Goal: Use online tool/utility: Utilize a website feature to perform a specific function

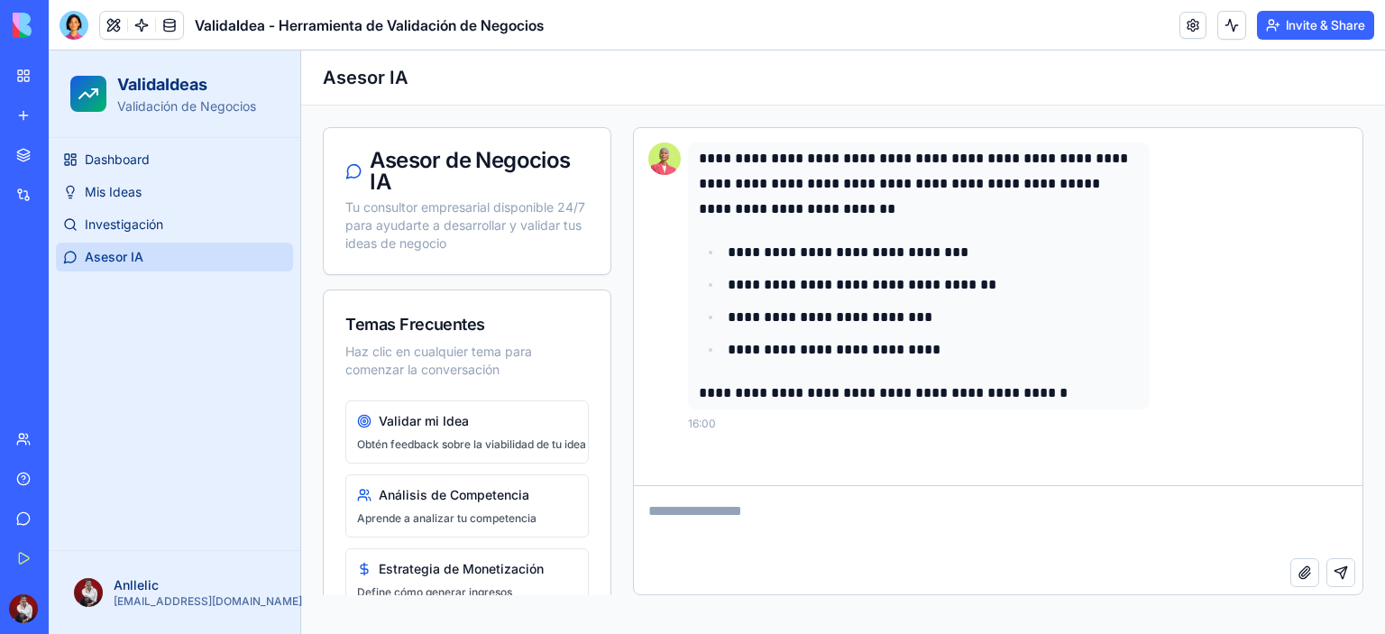
click at [792, 515] on textarea at bounding box center [998, 522] width 729 height 72
type textarea "**********"
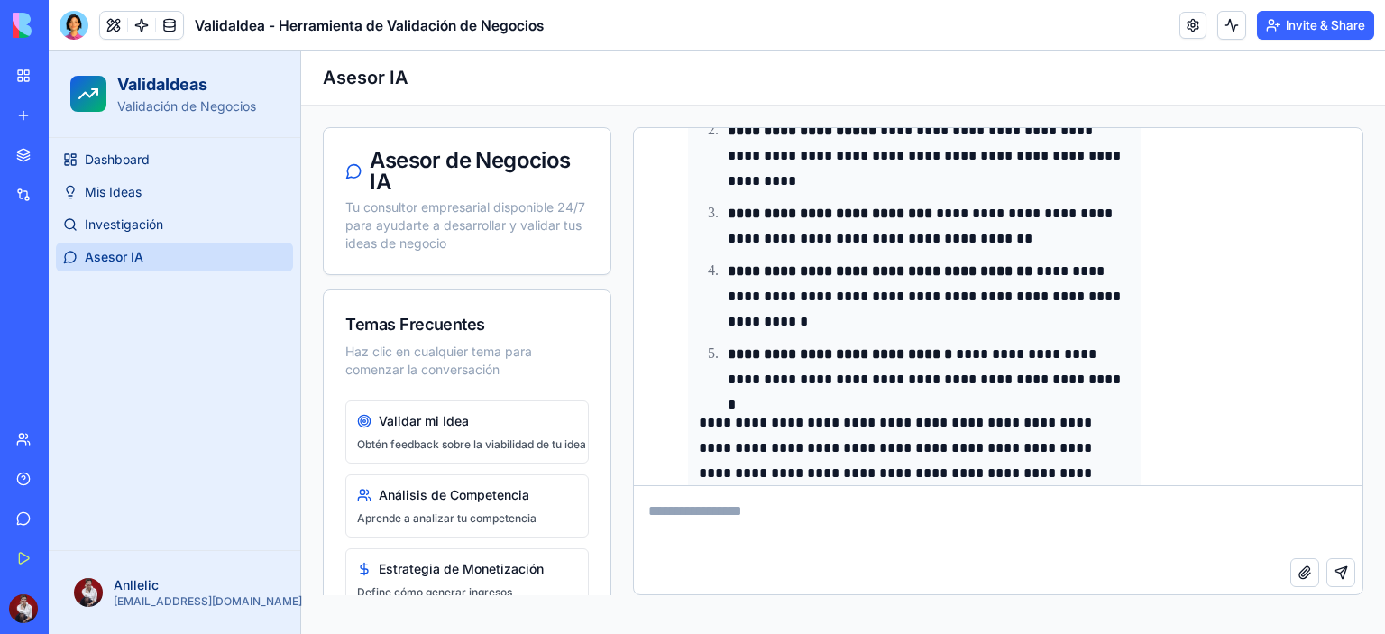
scroll to position [742, 0]
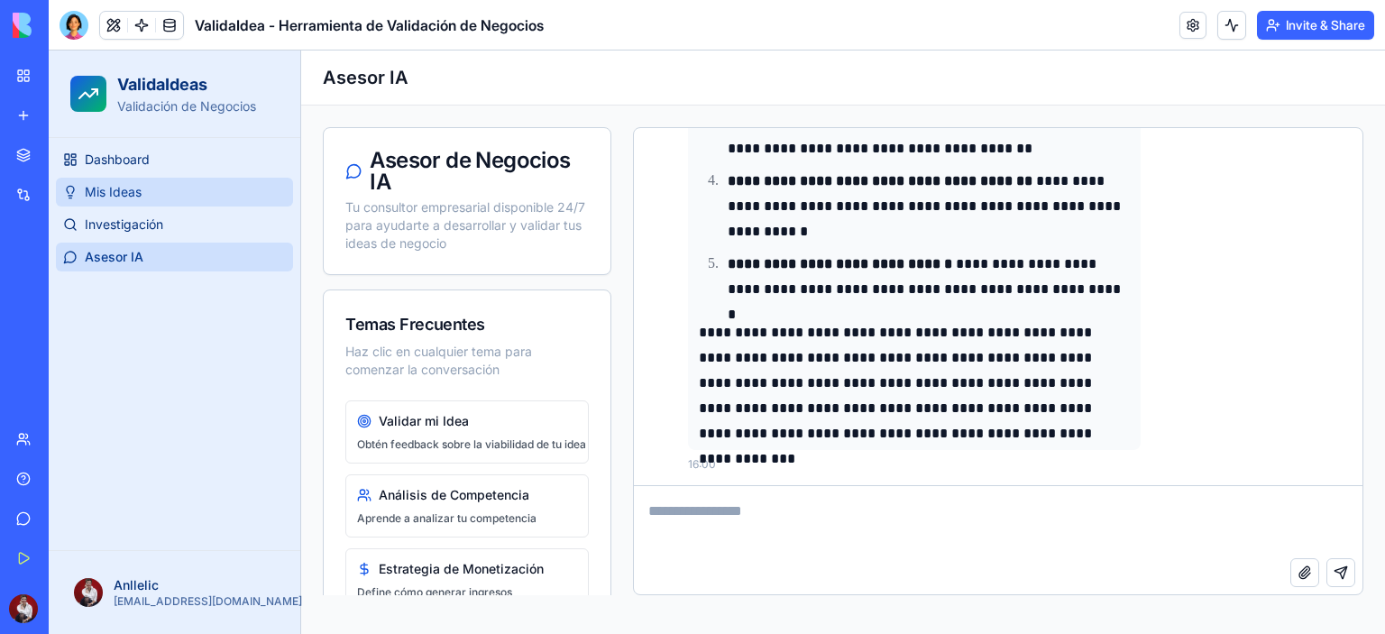
click at [102, 188] on span "Mis Ideas" at bounding box center [113, 192] width 57 height 18
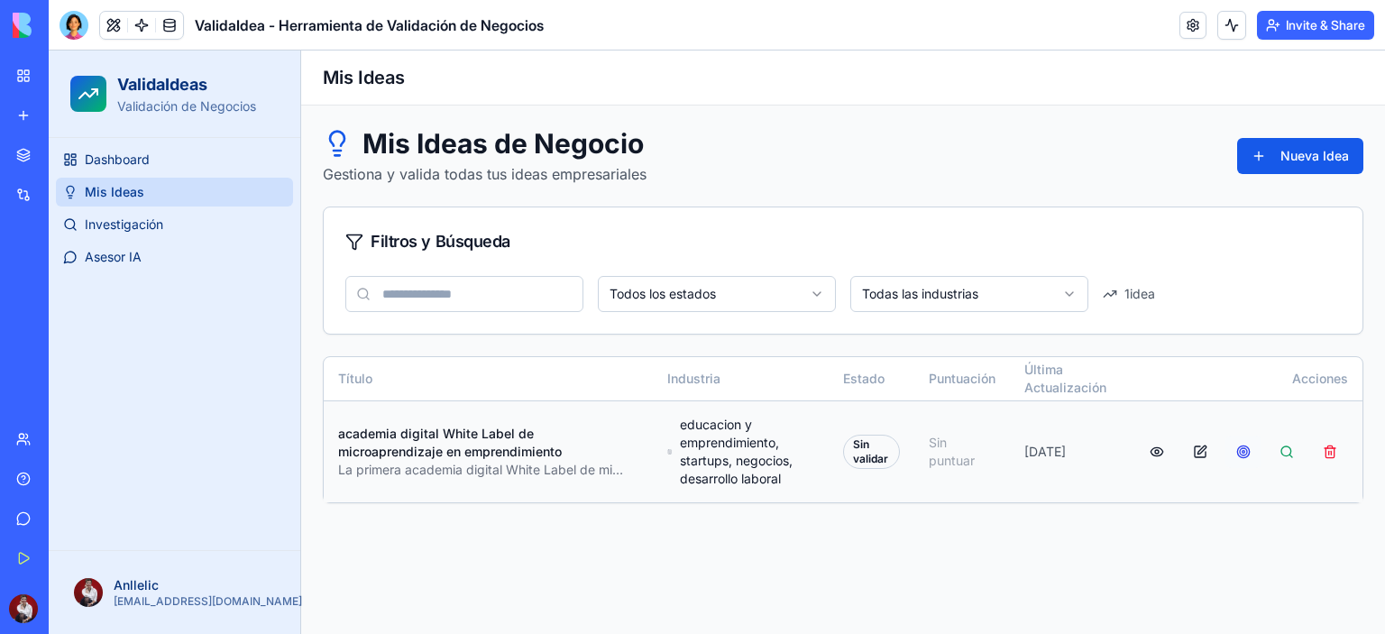
click at [1249, 454] on button "button" at bounding box center [1244, 452] width 36 height 32
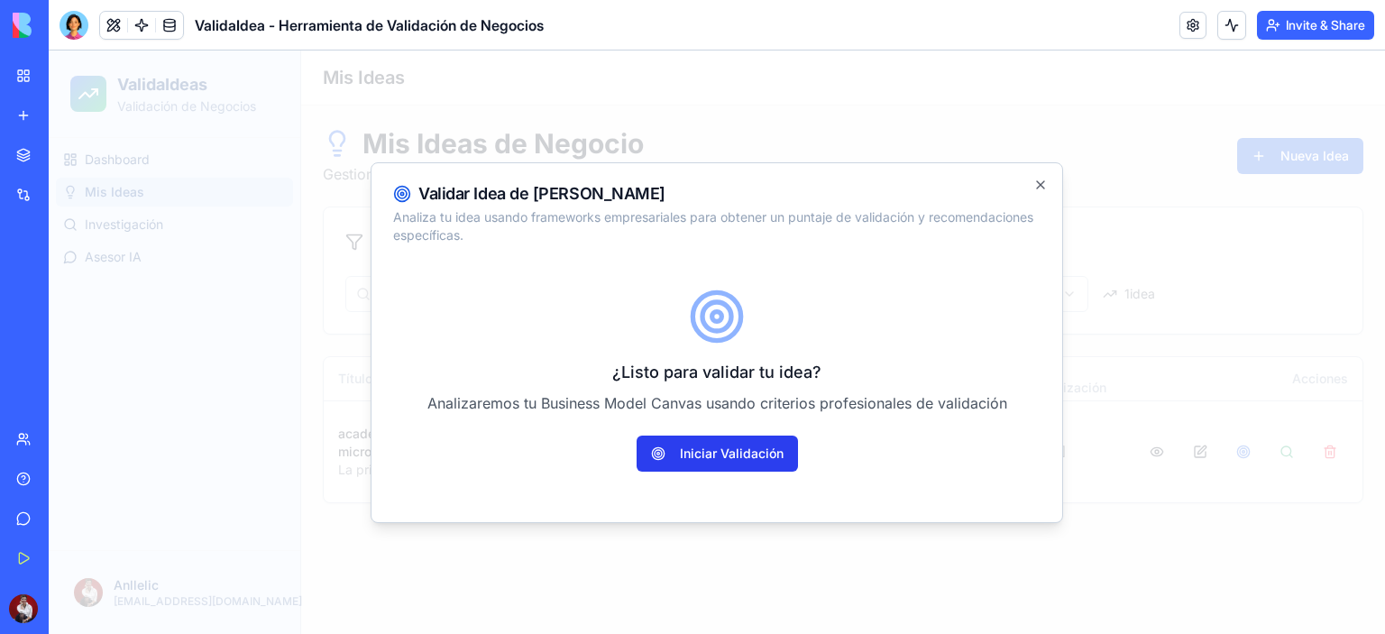
click at [747, 457] on button "Iniciar Validación" at bounding box center [717, 454] width 161 height 36
click at [1043, 188] on icon "button" at bounding box center [1041, 185] width 14 height 14
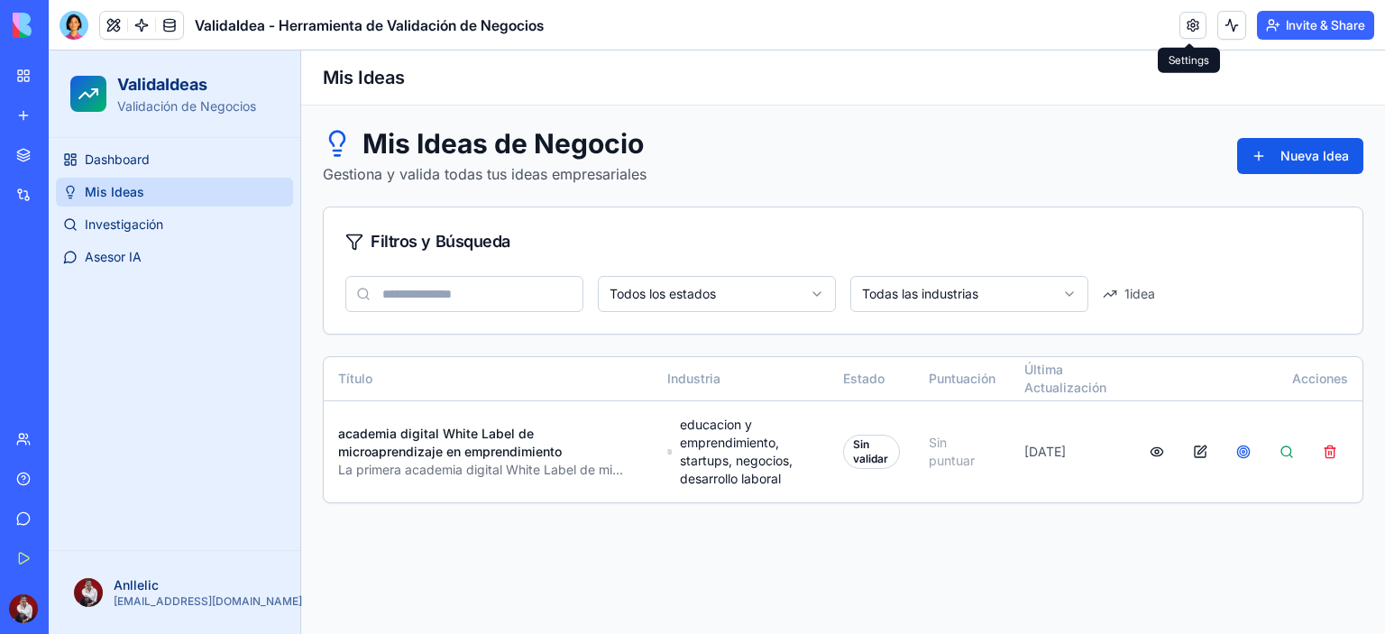
click at [1190, 24] on link at bounding box center [1193, 25] width 27 height 27
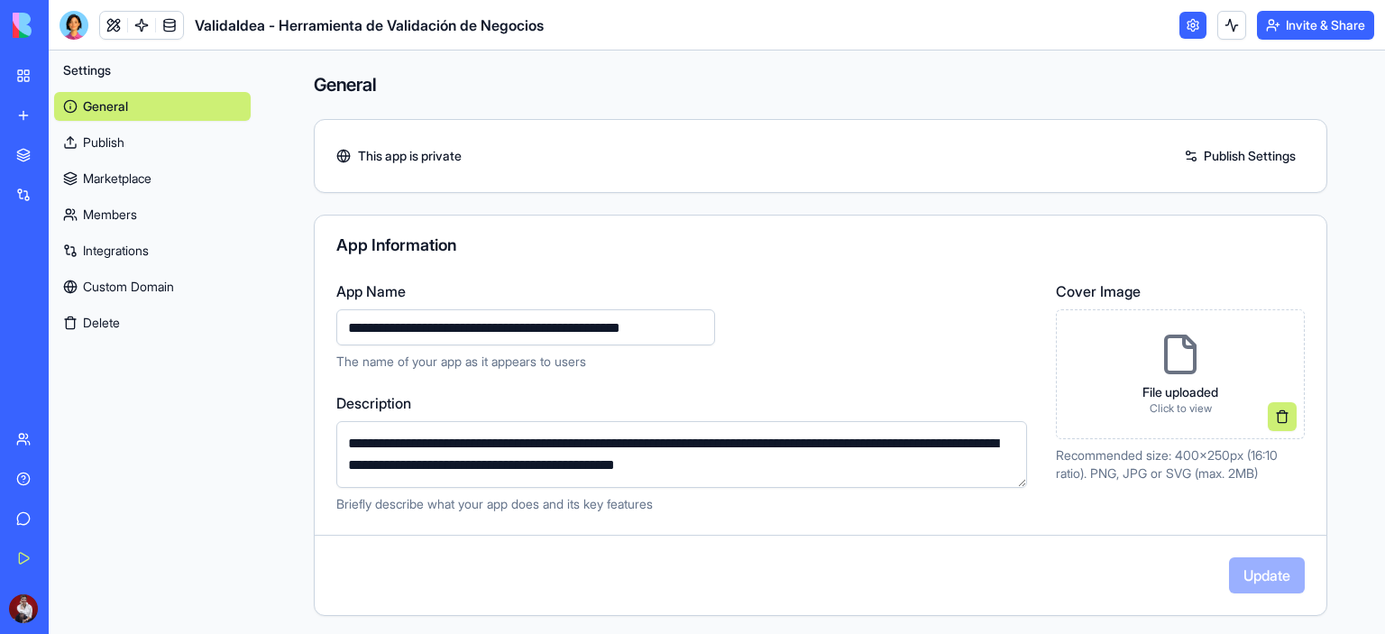
click at [1160, 365] on icon at bounding box center [1180, 354] width 43 height 43
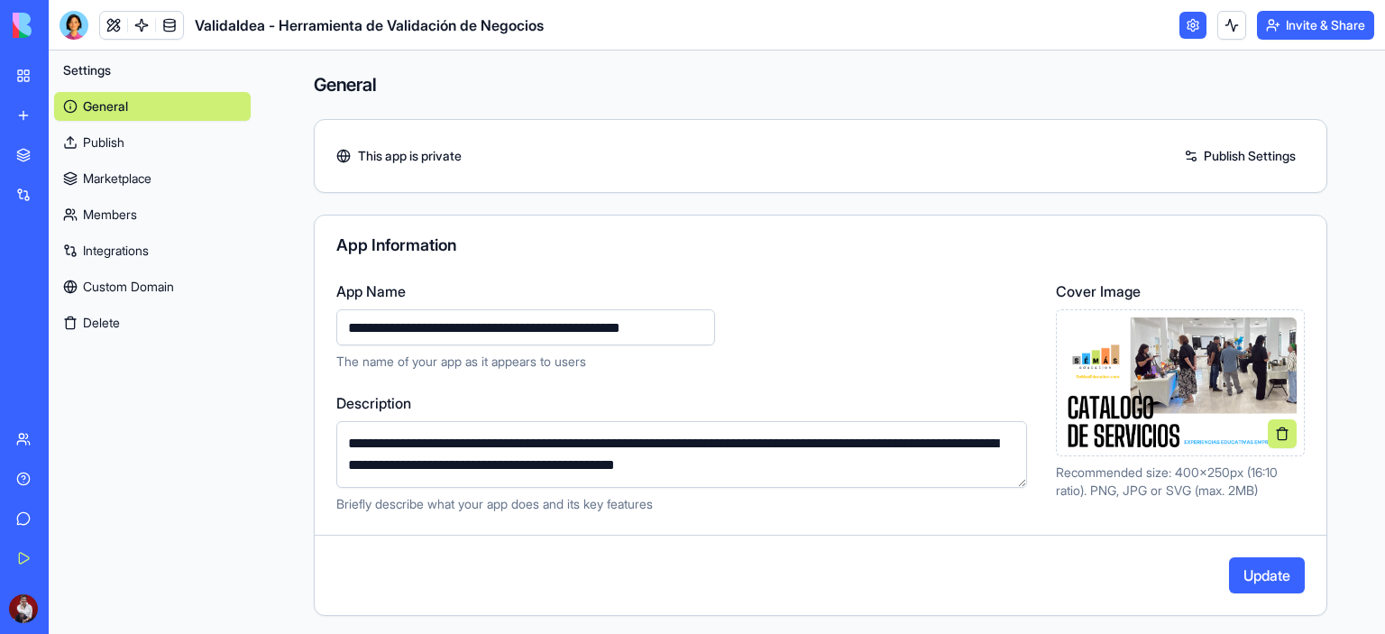
click at [1216, 156] on link "Publish Settings" at bounding box center [1240, 156] width 130 height 29
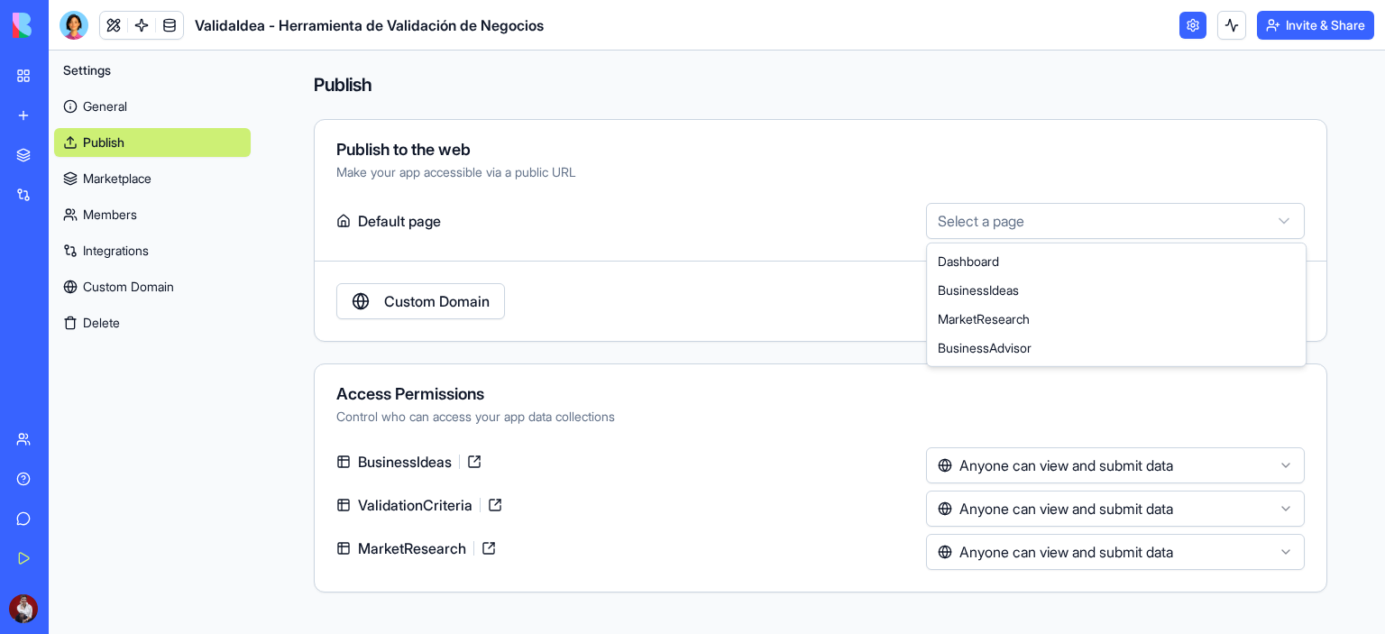
click at [1291, 223] on html "**********" at bounding box center [692, 317] width 1385 height 634
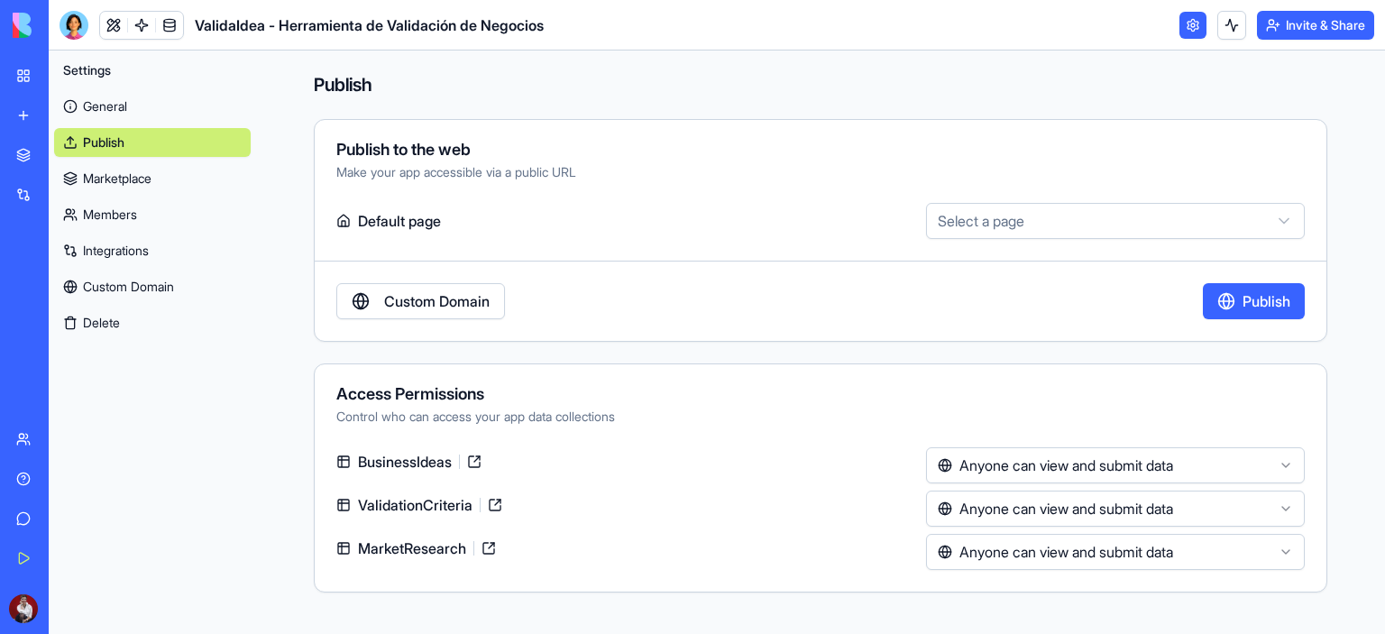
click at [1239, 302] on button "Publish" at bounding box center [1254, 301] width 102 height 36
click at [422, 303] on link "Custom Domain" at bounding box center [420, 301] width 169 height 36
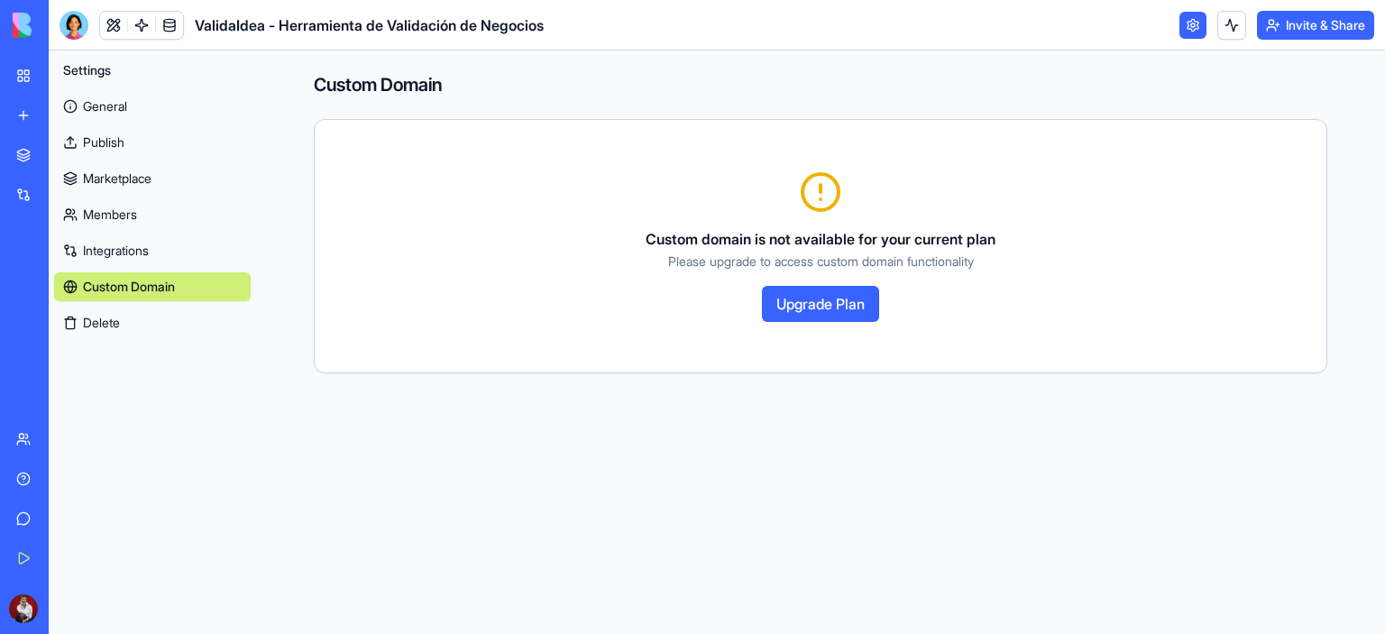
click at [106, 147] on link "Publish" at bounding box center [152, 142] width 197 height 29
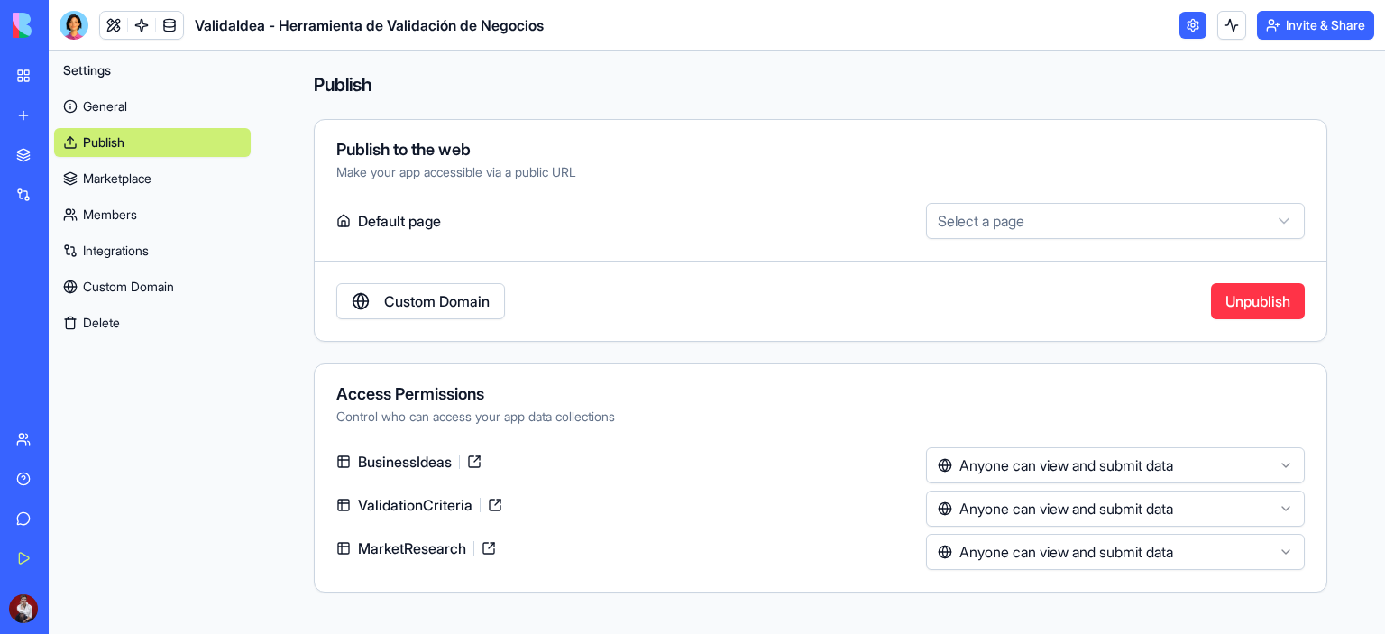
click at [118, 106] on link "General" at bounding box center [152, 106] width 197 height 29
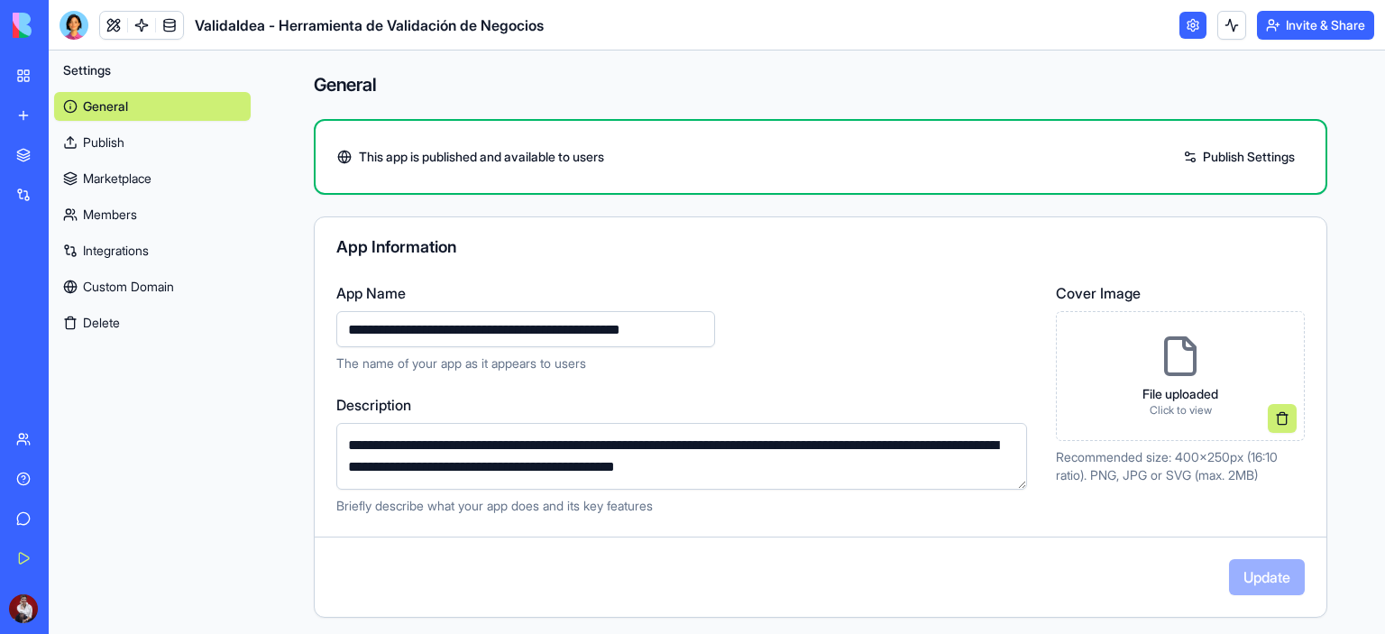
click at [1268, 418] on button at bounding box center [1282, 418] width 29 height 29
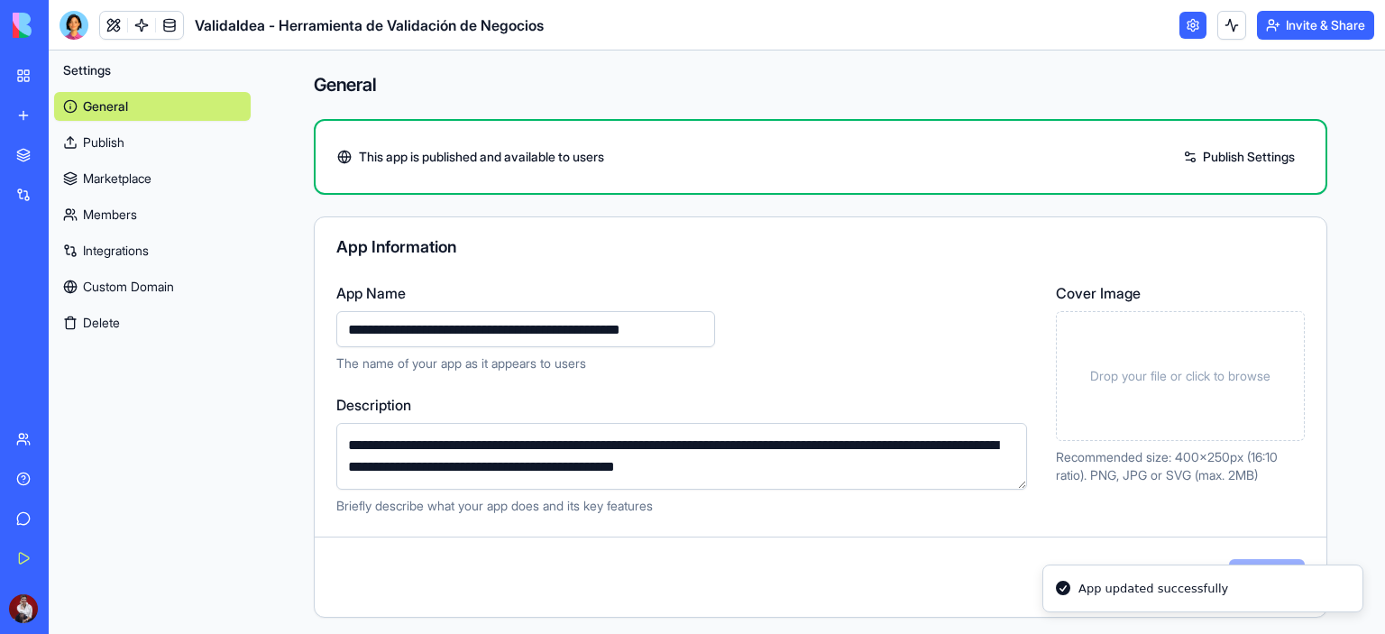
click at [1163, 372] on span "Drop your file or click to browse" at bounding box center [1180, 376] width 180 height 18
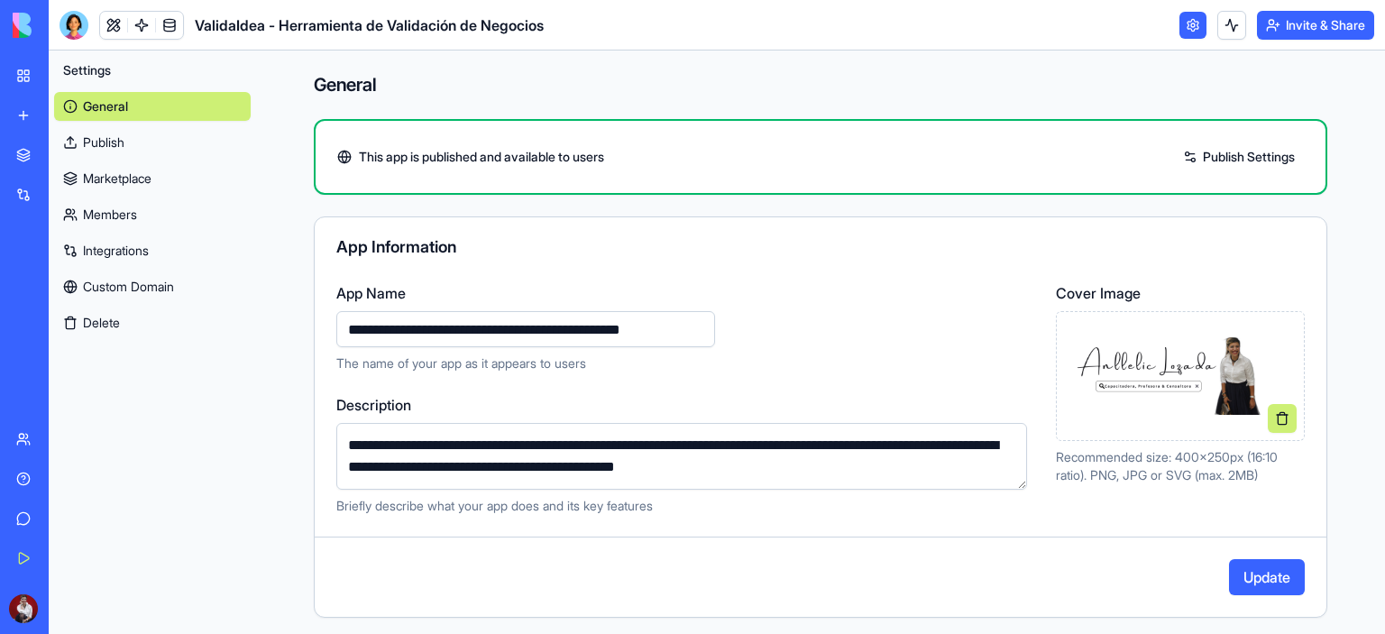
click at [1258, 574] on button "Update" at bounding box center [1267, 577] width 76 height 36
click at [127, 185] on link "Marketplace" at bounding box center [152, 178] width 197 height 29
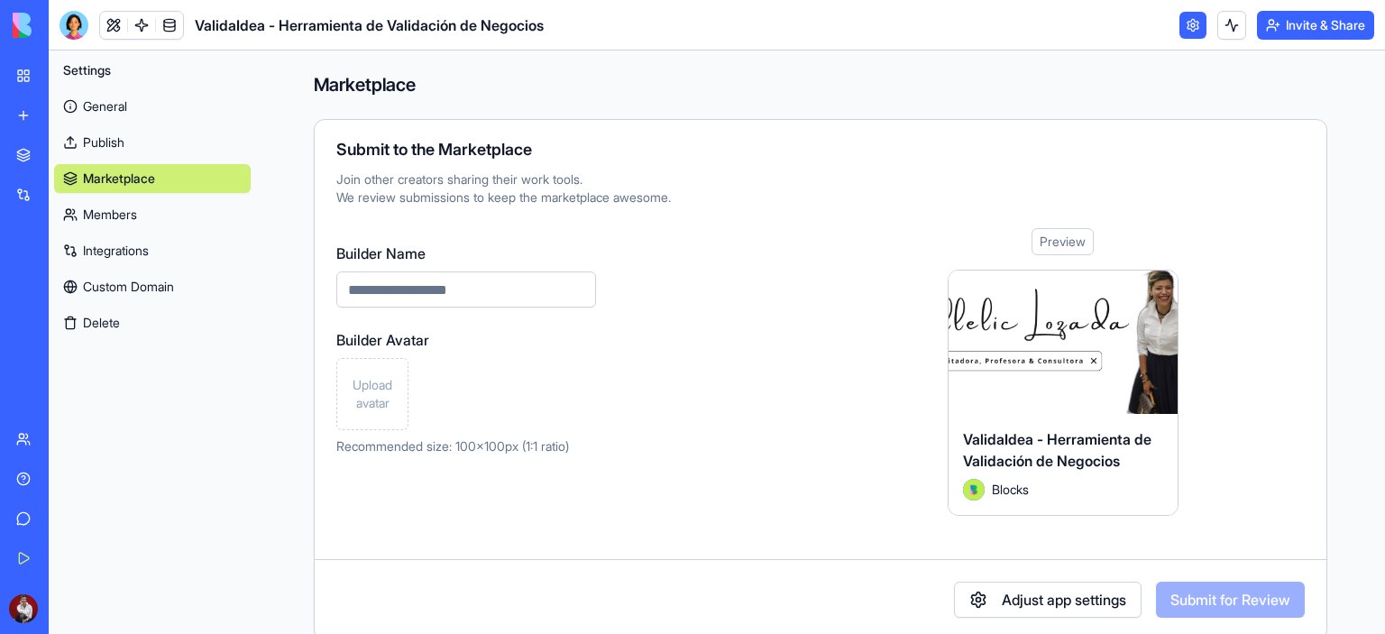
click at [127, 225] on link "Members" at bounding box center [152, 214] width 197 height 29
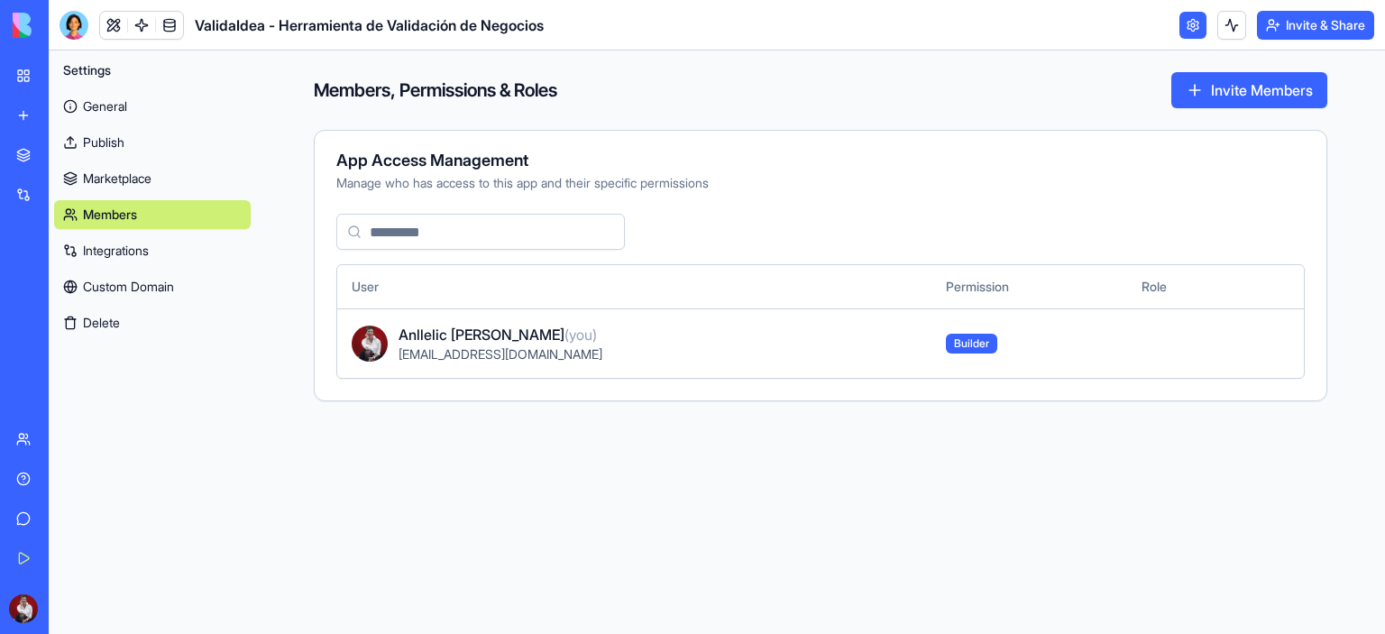
click at [127, 253] on link "Integrations" at bounding box center [152, 250] width 197 height 29
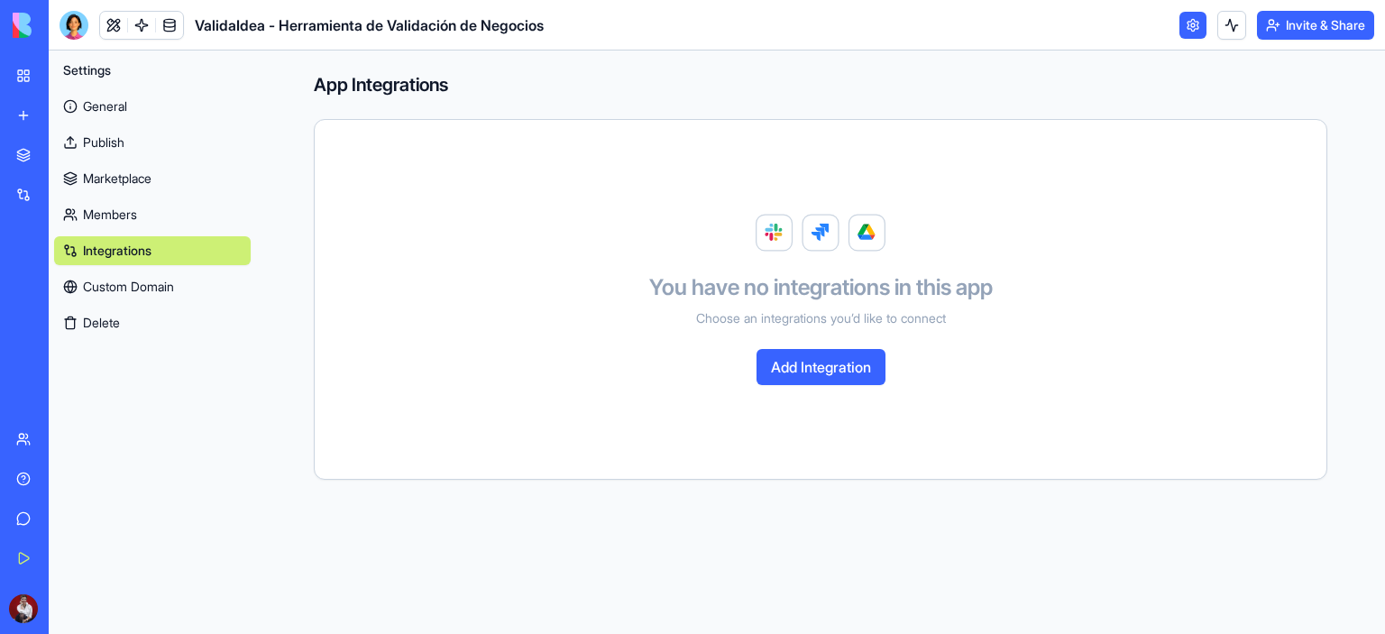
click at [133, 288] on link "Custom Domain" at bounding box center [152, 286] width 197 height 29
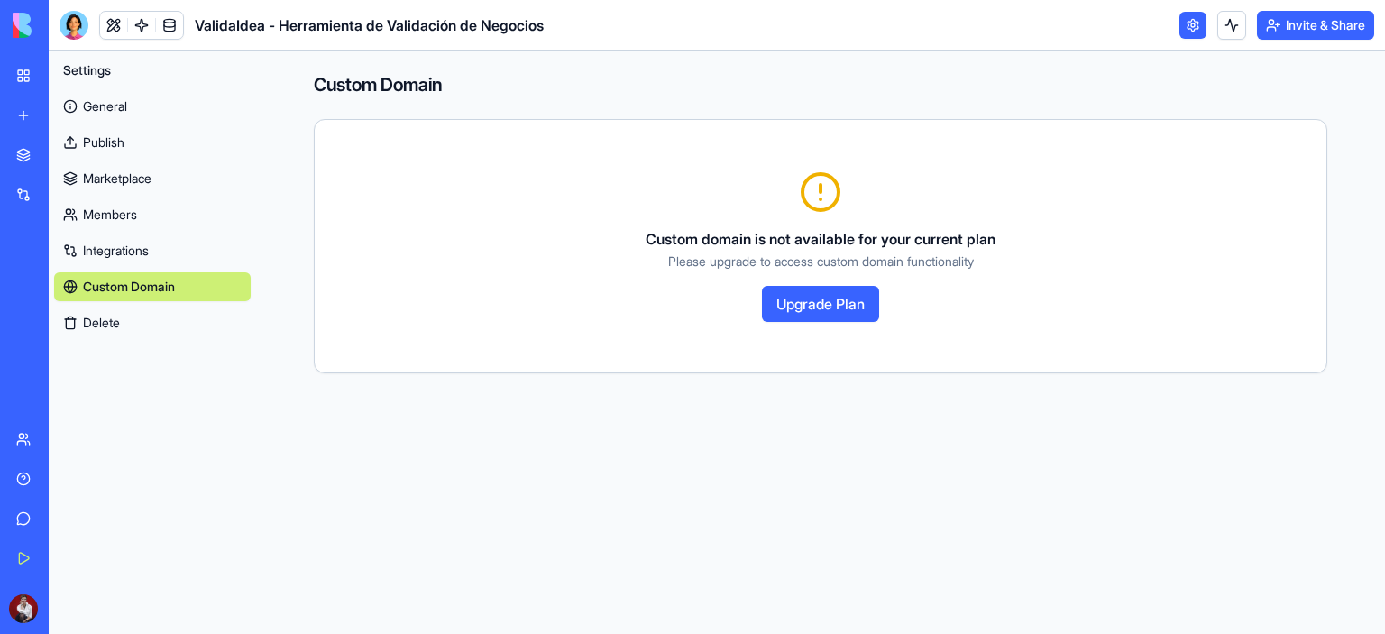
click at [121, 330] on button "Delete" at bounding box center [152, 322] width 197 height 29
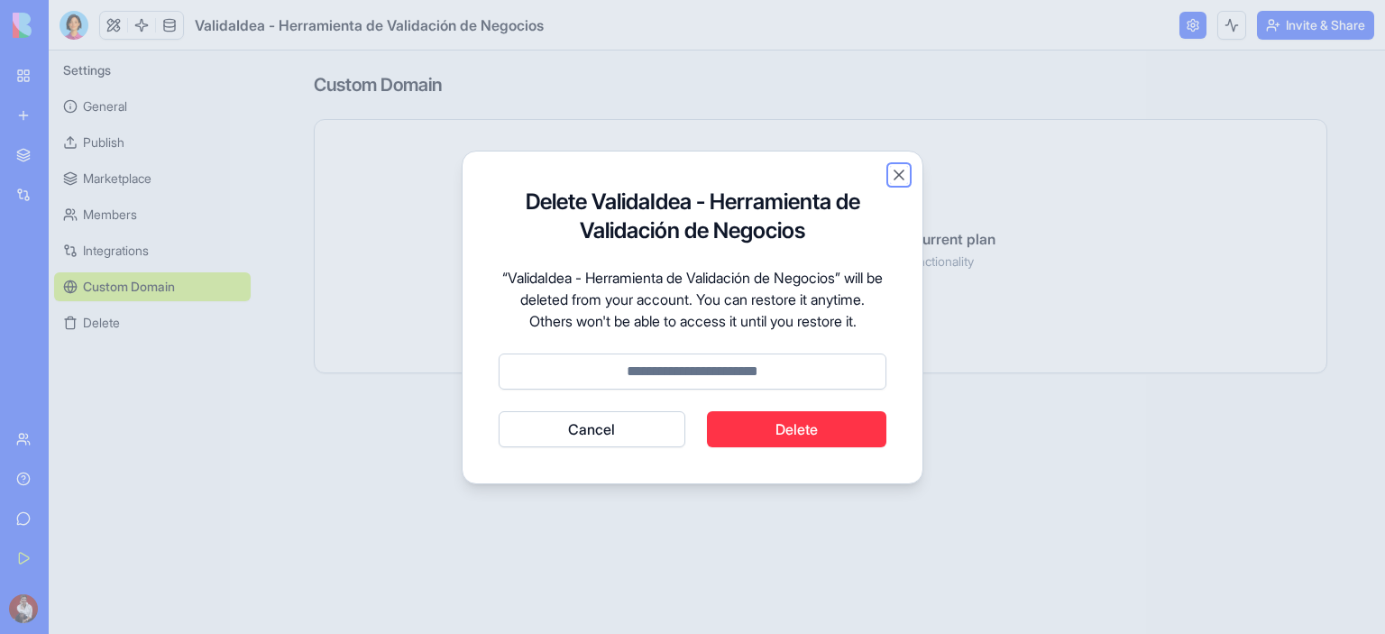
click at [902, 166] on button "Close" at bounding box center [899, 175] width 18 height 18
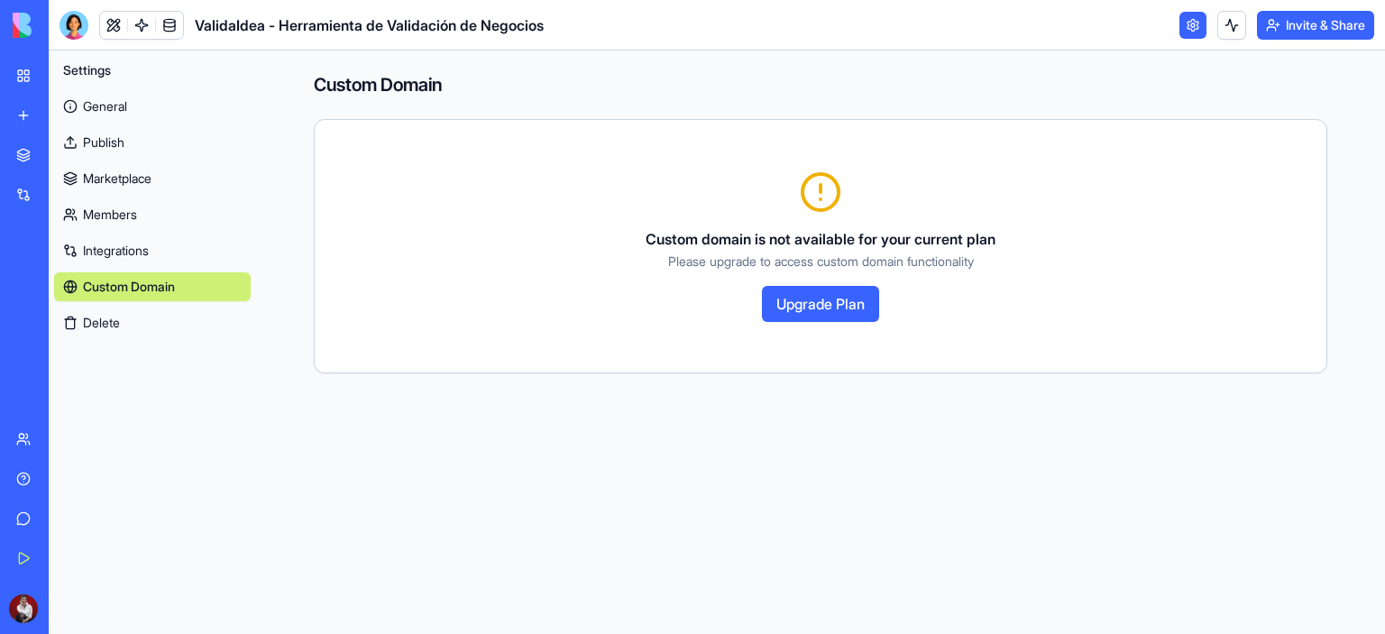
click at [67, 71] on div "My Workspace" at bounding box center [54, 76] width 23 height 18
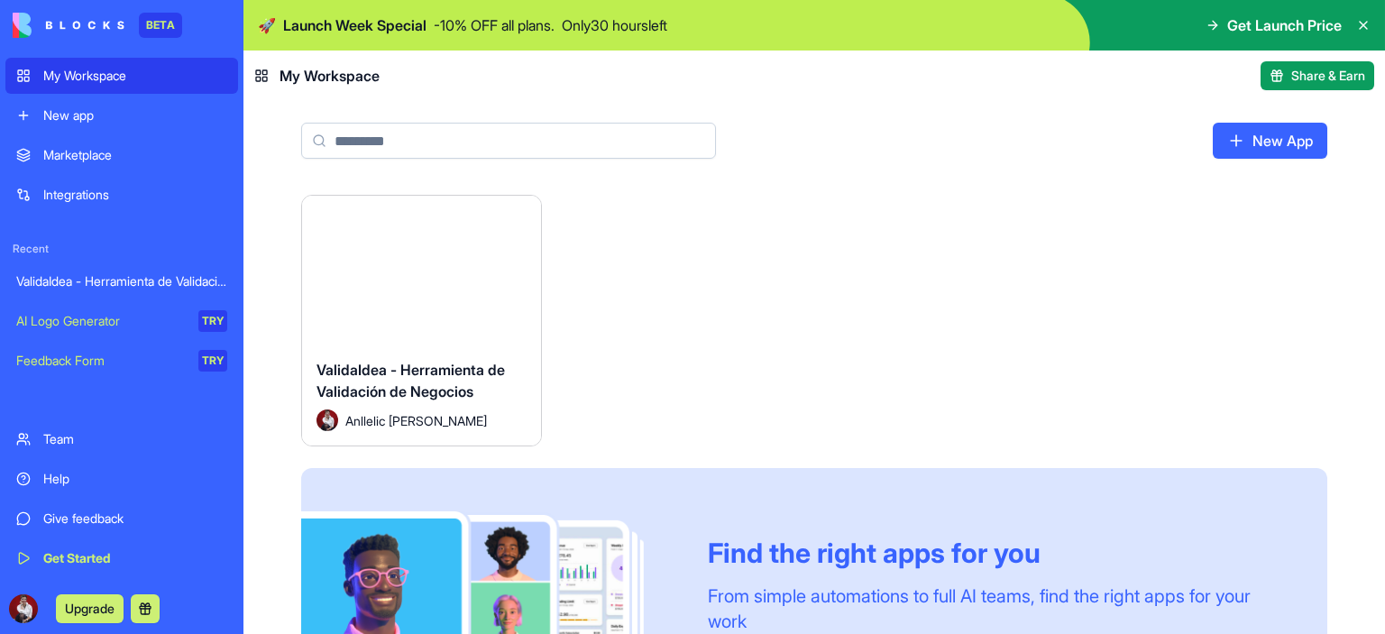
click at [408, 319] on div "Launch" at bounding box center [421, 270] width 239 height 149
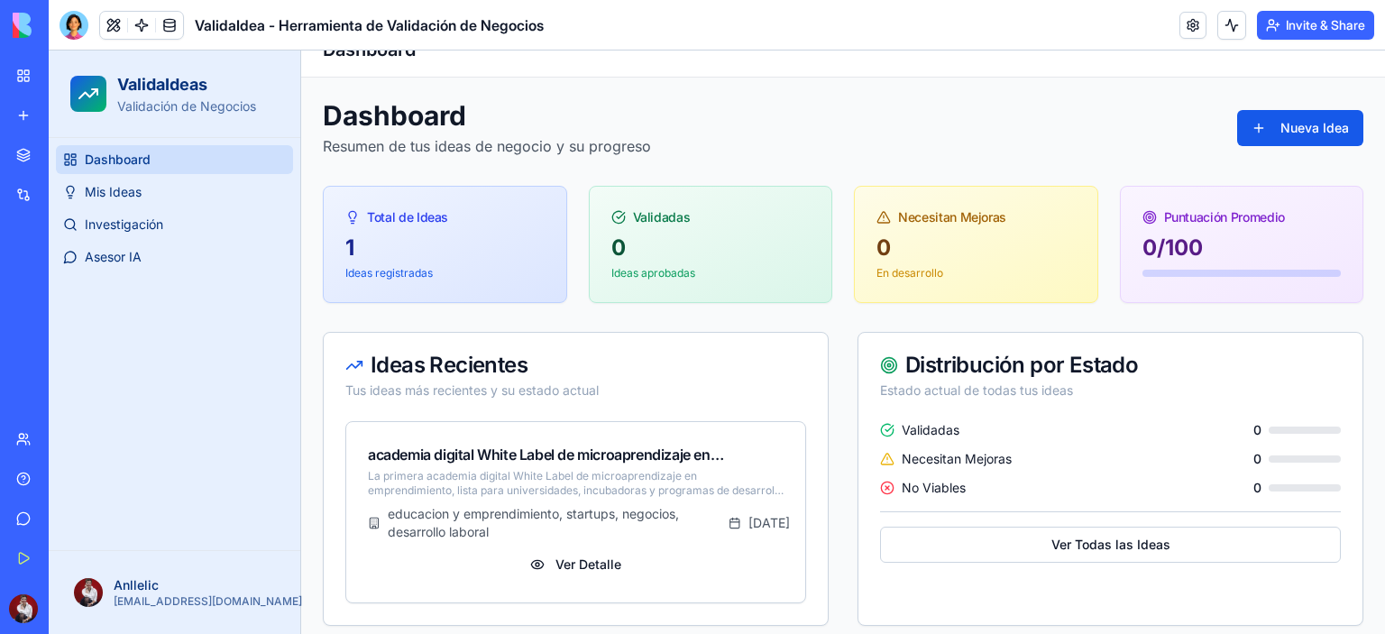
scroll to position [40, 0]
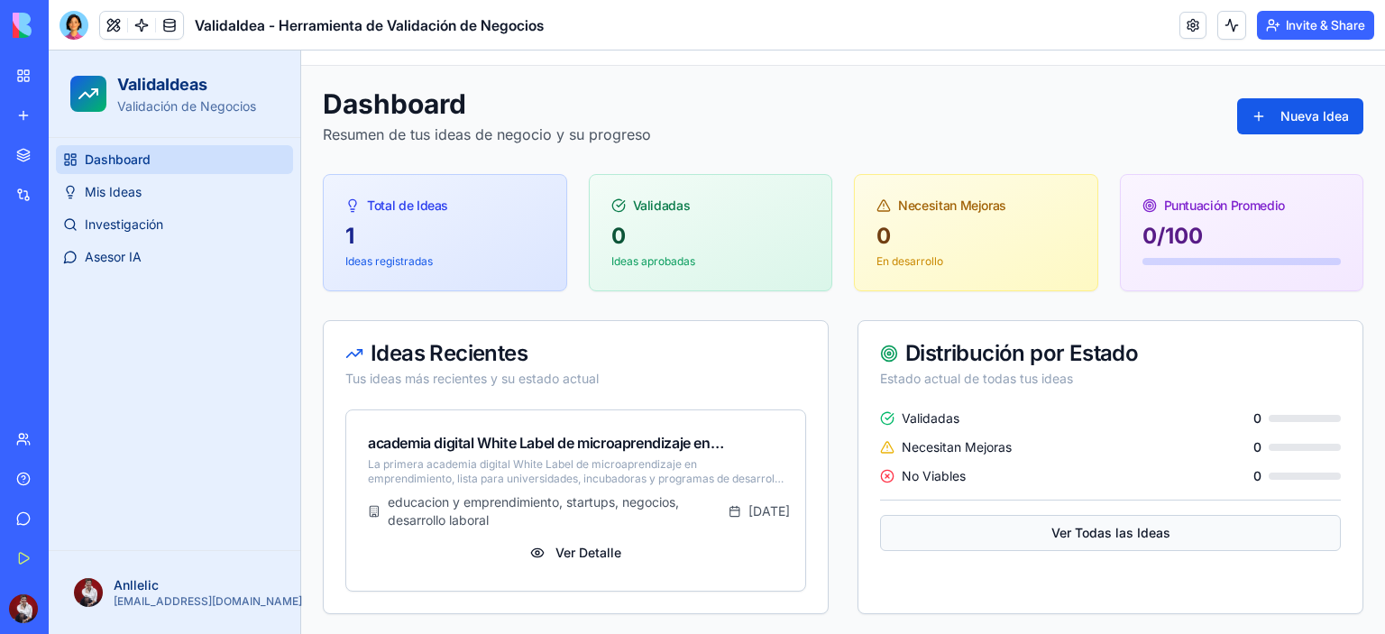
click at [1070, 533] on button "Ver Todas las Ideas" at bounding box center [1110, 533] width 461 height 36
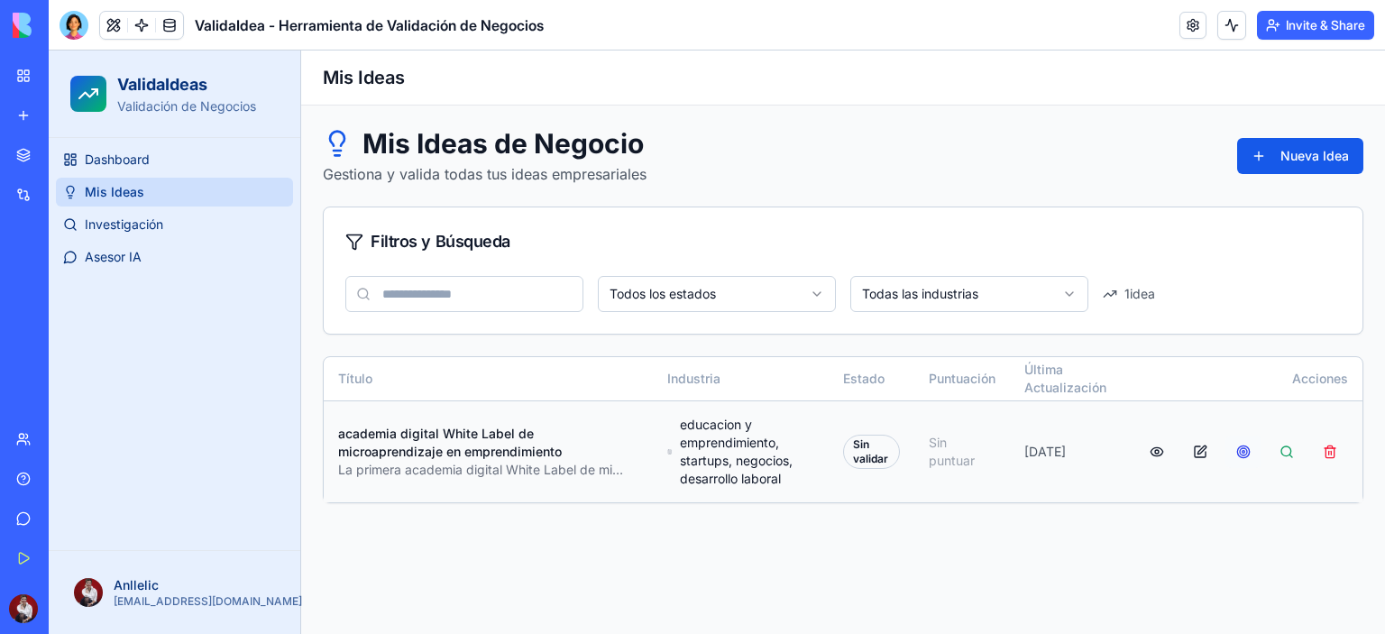
click at [1243, 458] on button "button" at bounding box center [1244, 452] width 36 height 32
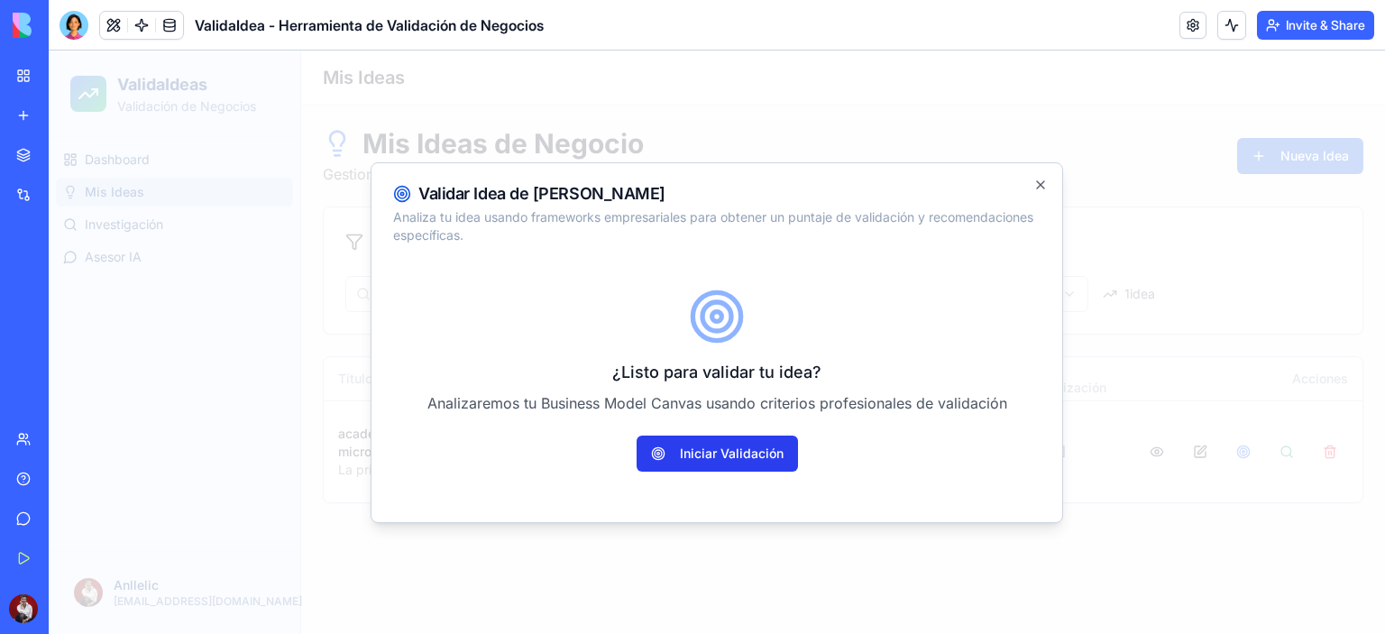
click at [725, 458] on button "Iniciar Validación" at bounding box center [717, 454] width 161 height 36
click at [67, 480] on div "Help" at bounding box center [54, 479] width 23 height 18
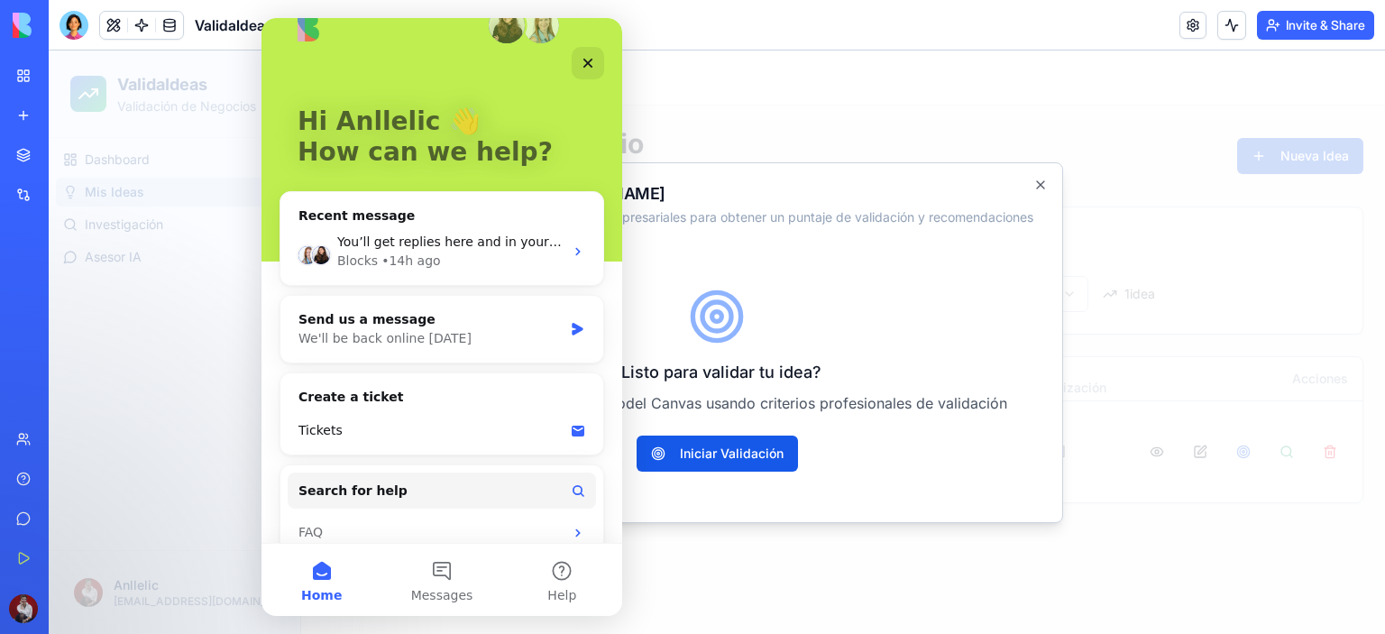
scroll to position [61, 0]
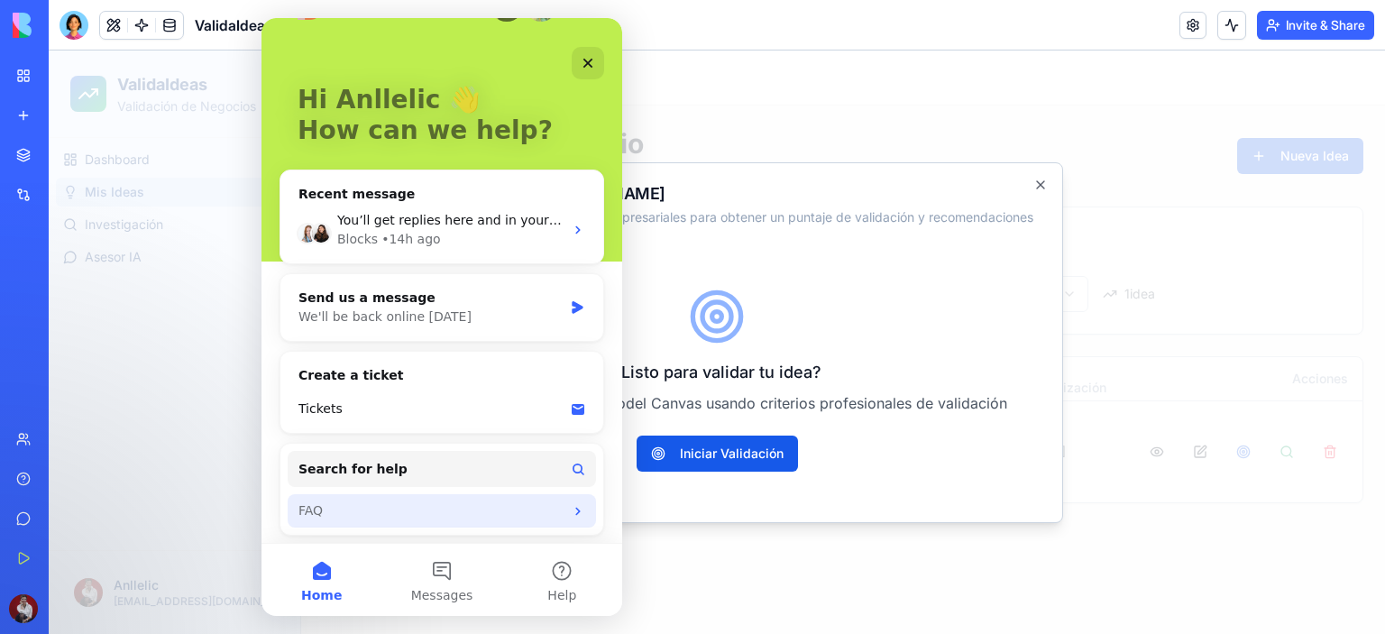
click at [320, 511] on div "FAQ" at bounding box center [431, 510] width 265 height 19
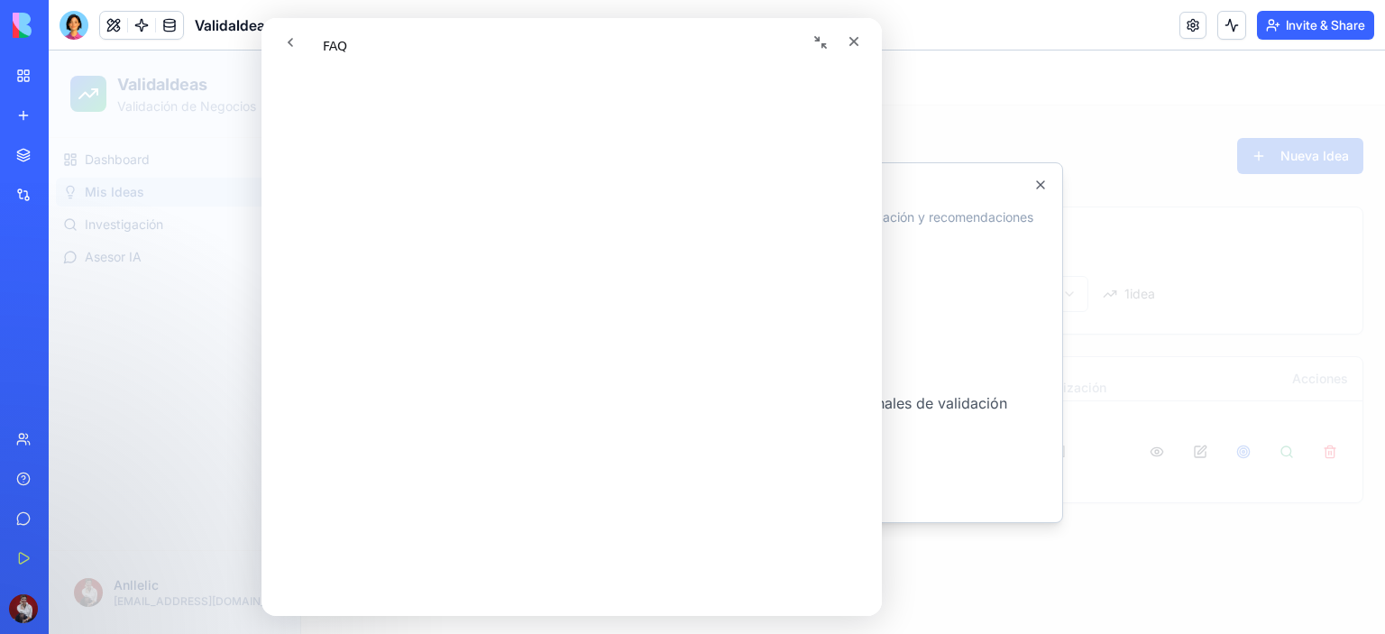
scroll to position [180, 0]
click at [859, 41] on icon "Close" at bounding box center [854, 41] width 14 height 14
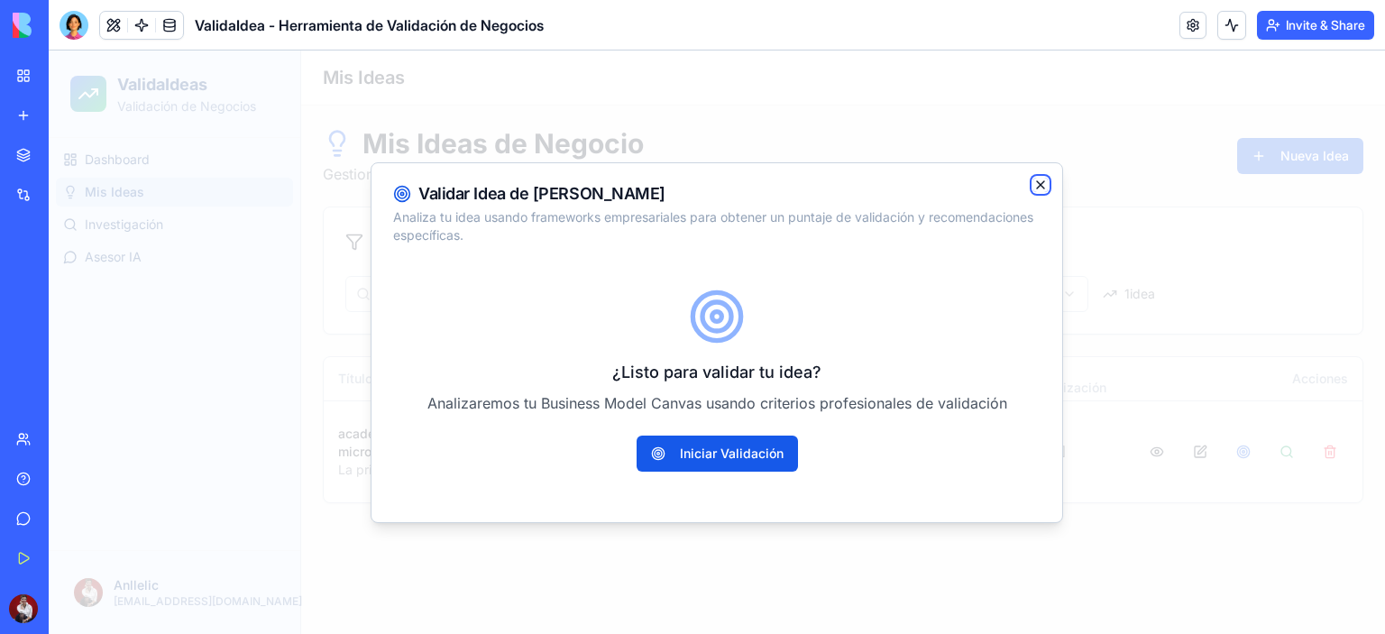
click at [1043, 181] on icon "button" at bounding box center [1041, 185] width 14 height 14
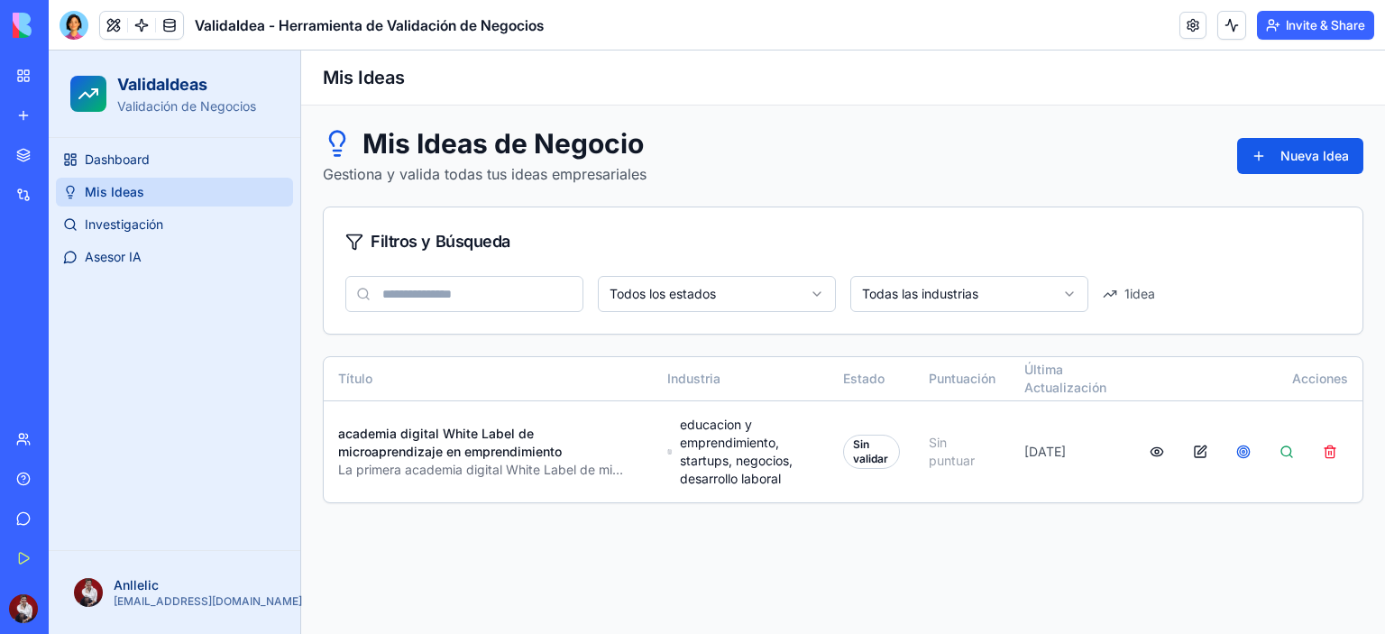
click at [1076, 295] on html "ValidaIdeas Validación de Negocios Dashboard Mis Ideas Investigación Asesor IA …" at bounding box center [717, 343] width 1337 height 584
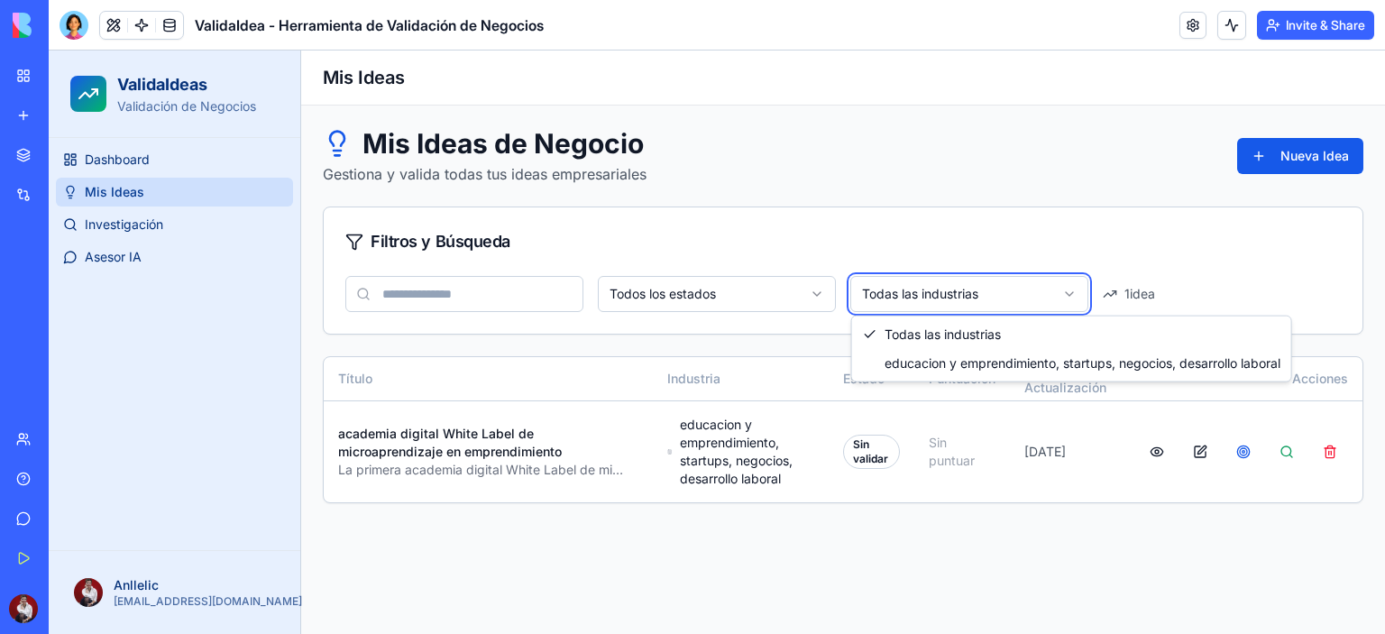
click at [1076, 295] on html "ValidaIdeas Validación de Negocios Dashboard Mis Ideas Investigación Asesor IA …" at bounding box center [717, 343] width 1337 height 584
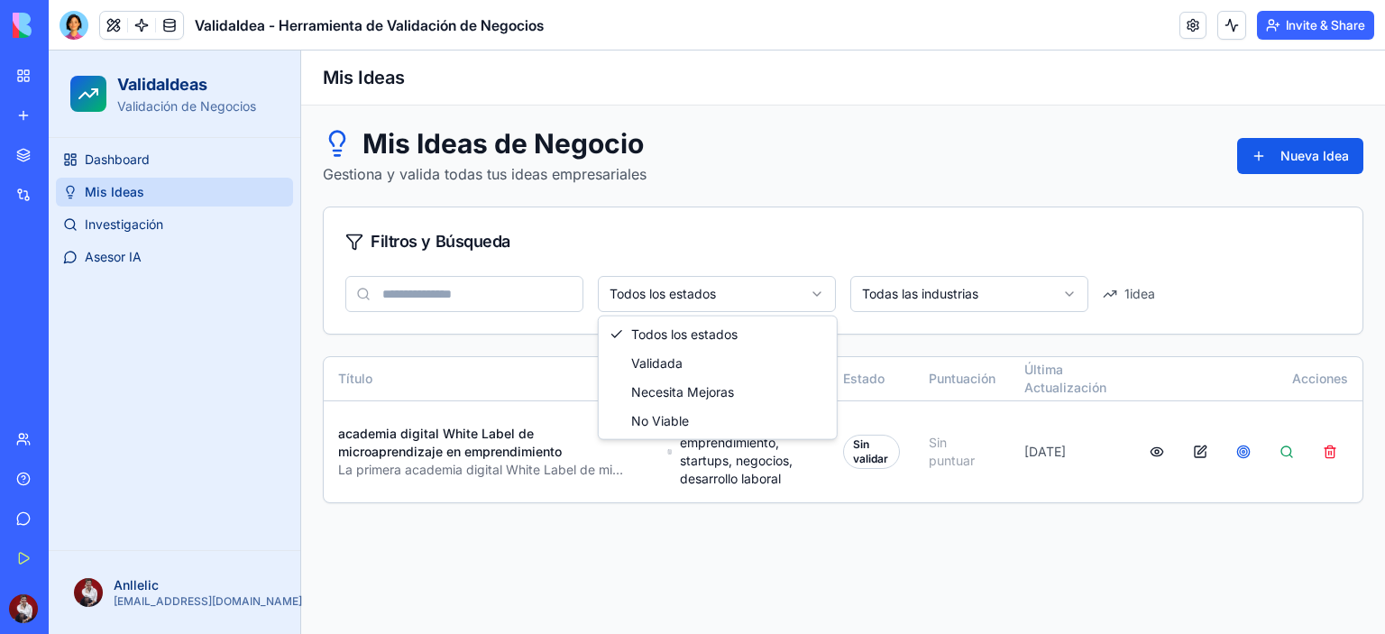
click at [826, 289] on html "ValidaIdeas Validación de Negocios Dashboard Mis Ideas Investigación Asesor IA …" at bounding box center [717, 343] width 1337 height 584
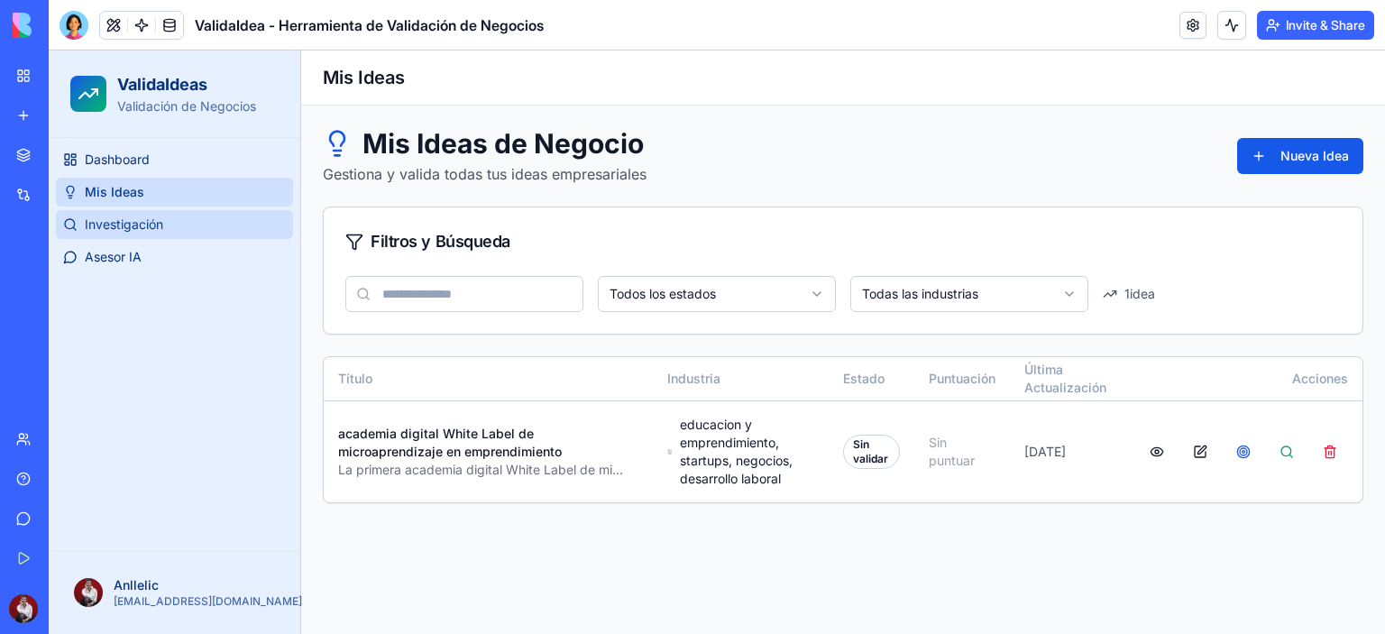
click at [135, 226] on span "Investigación" at bounding box center [124, 225] width 78 height 18
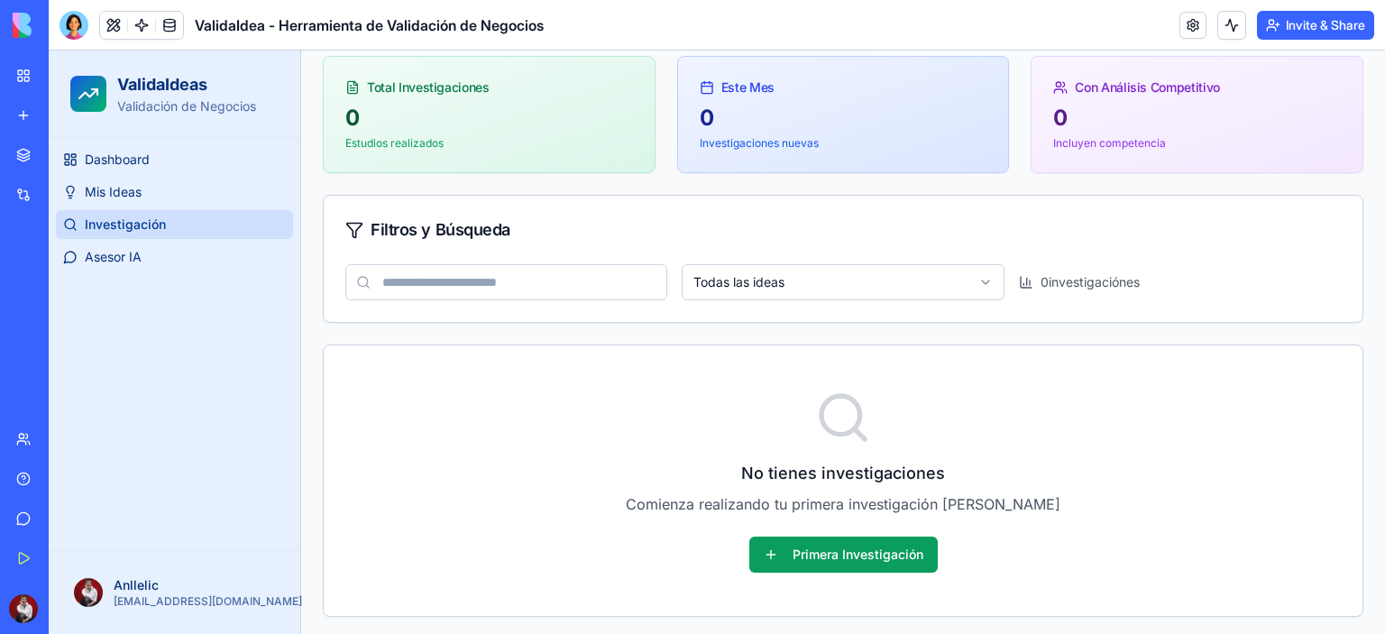
scroll to position [153, 0]
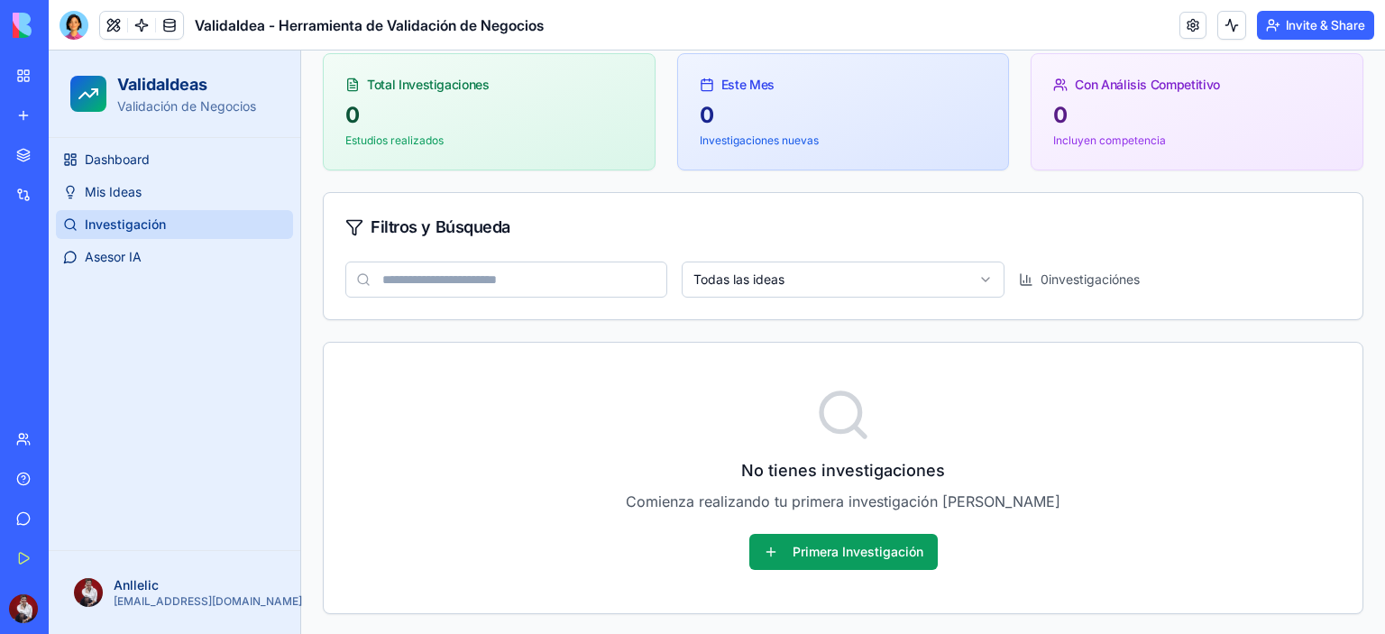
click at [850, 531] on div "No tienes investigaciones Comienza realizando tu primera investigación [PERSON_…" at bounding box center [843, 478] width 996 height 184
click at [857, 564] on button "Primera Investigación" at bounding box center [843, 552] width 188 height 36
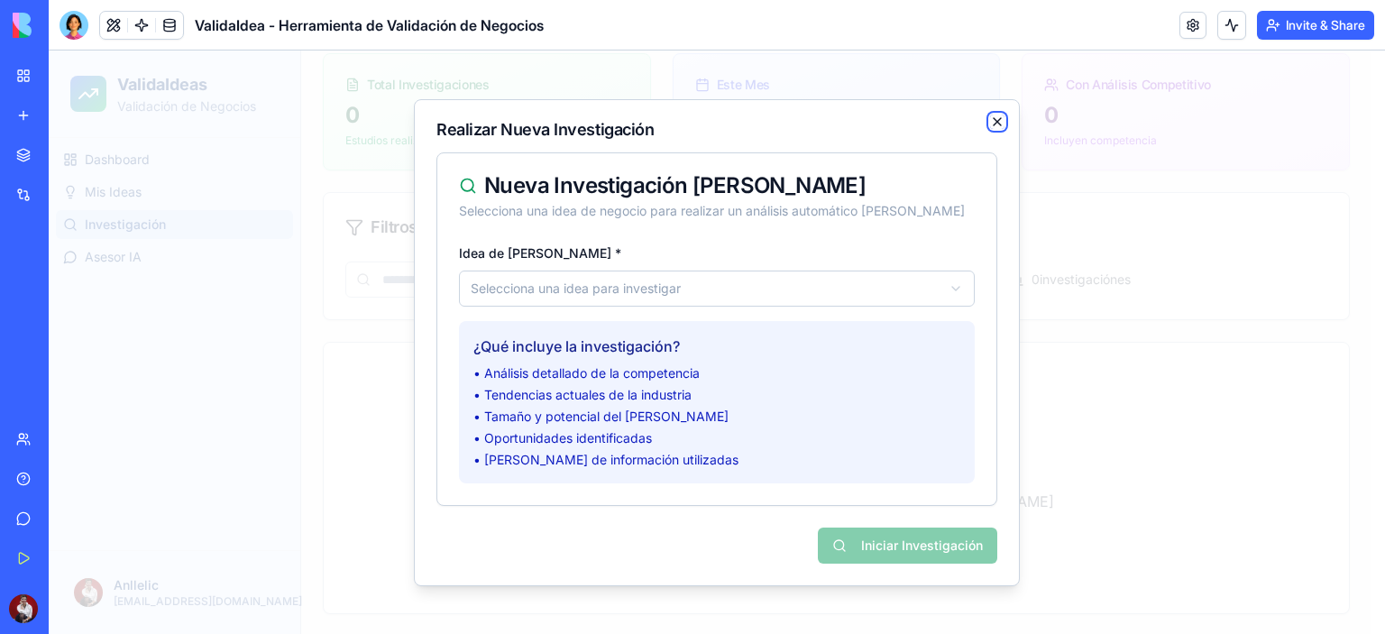
click at [997, 120] on icon "button" at bounding box center [997, 122] width 14 height 14
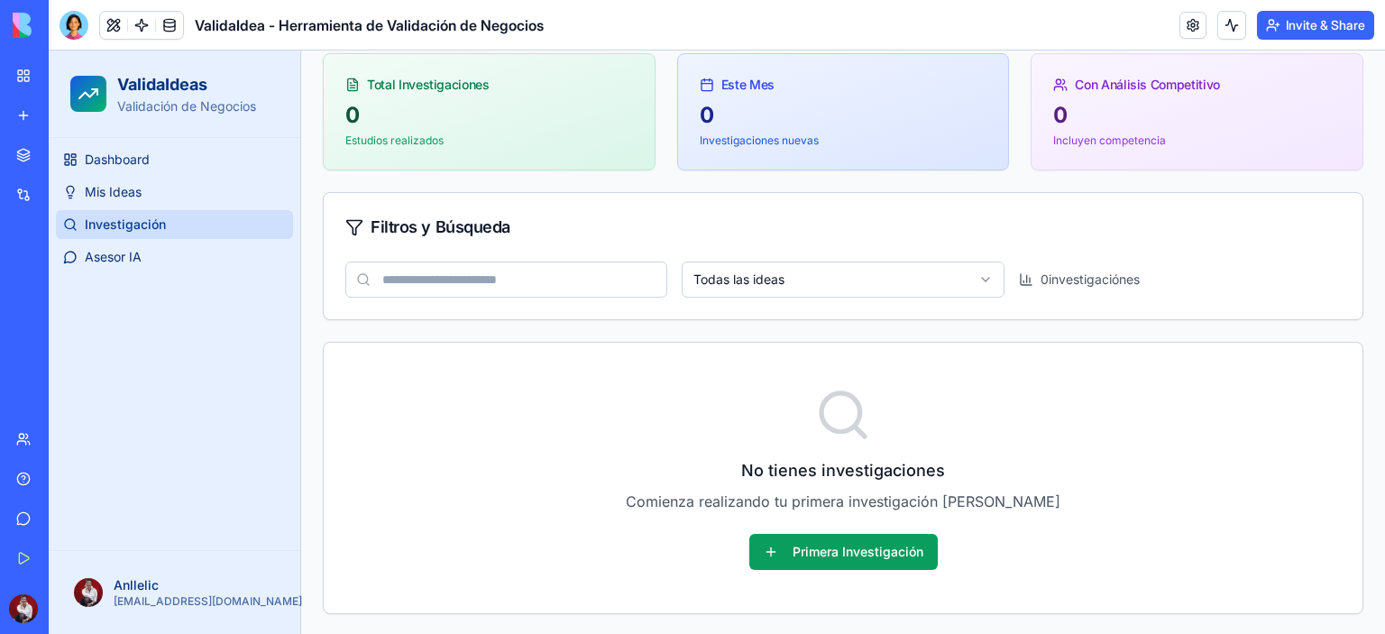
scroll to position [0, 0]
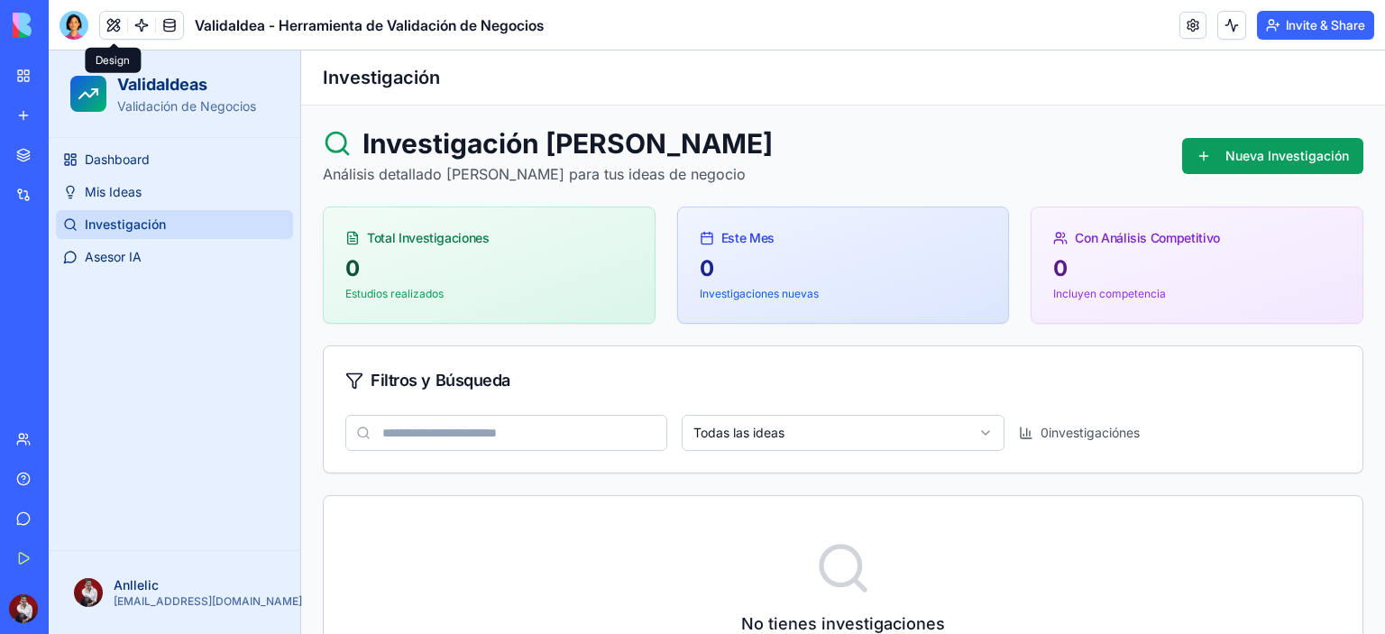
click at [112, 29] on button at bounding box center [113, 25] width 27 height 27
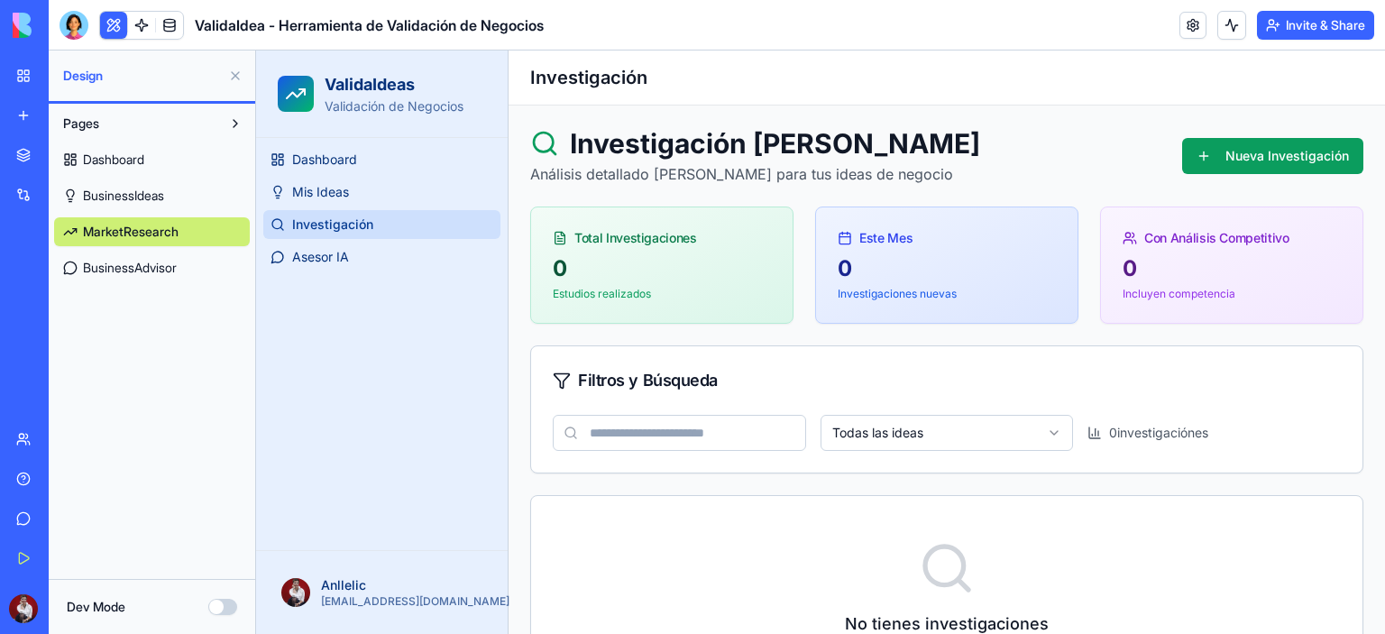
click at [140, 157] on span "Dashboard" at bounding box center [113, 160] width 61 height 18
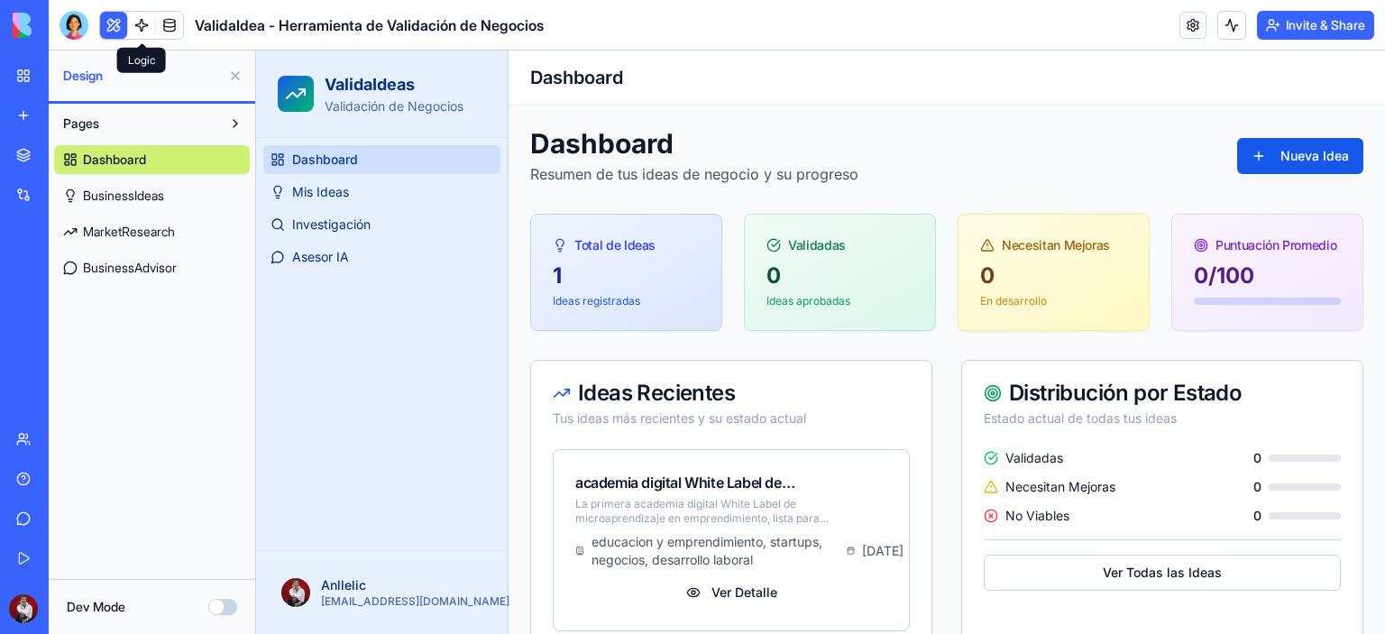
click at [143, 29] on link at bounding box center [141, 25] width 27 height 27
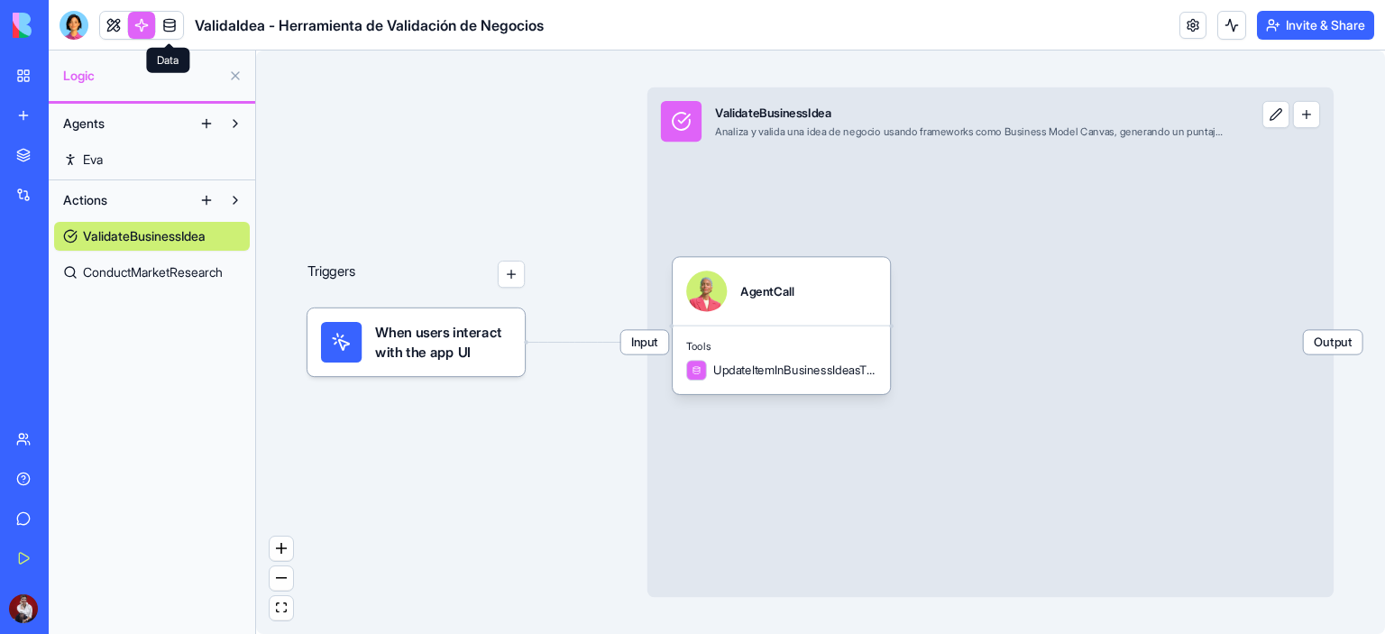
click at [170, 16] on link at bounding box center [169, 25] width 27 height 27
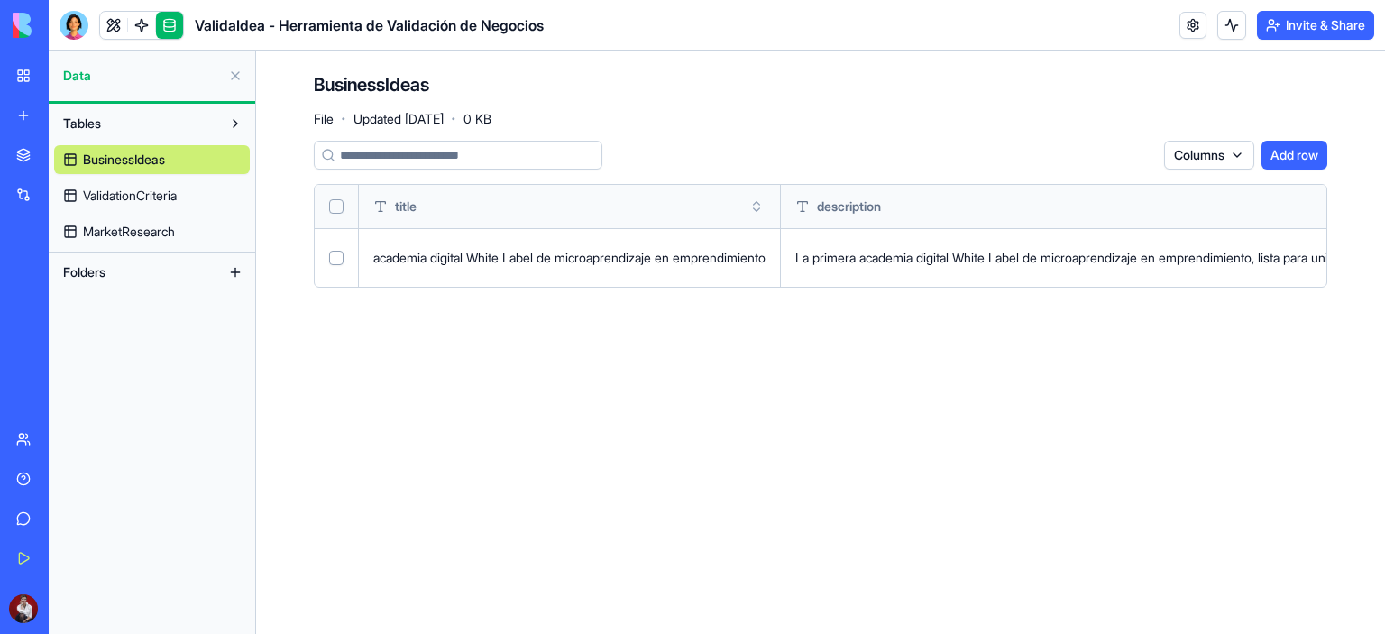
click at [82, 280] on button "Folders" at bounding box center [137, 272] width 167 height 29
click at [67, 158] on div "Marketplace" at bounding box center [54, 155] width 23 height 18
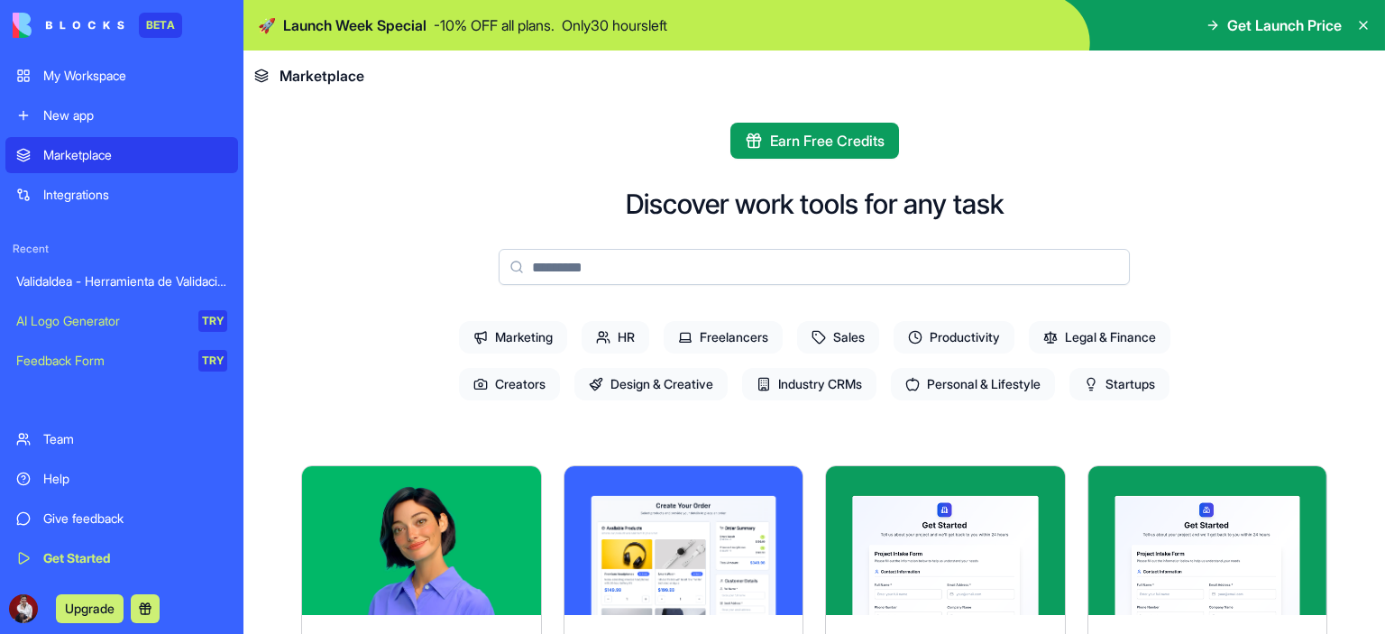
click at [152, 603] on button at bounding box center [145, 608] width 29 height 29
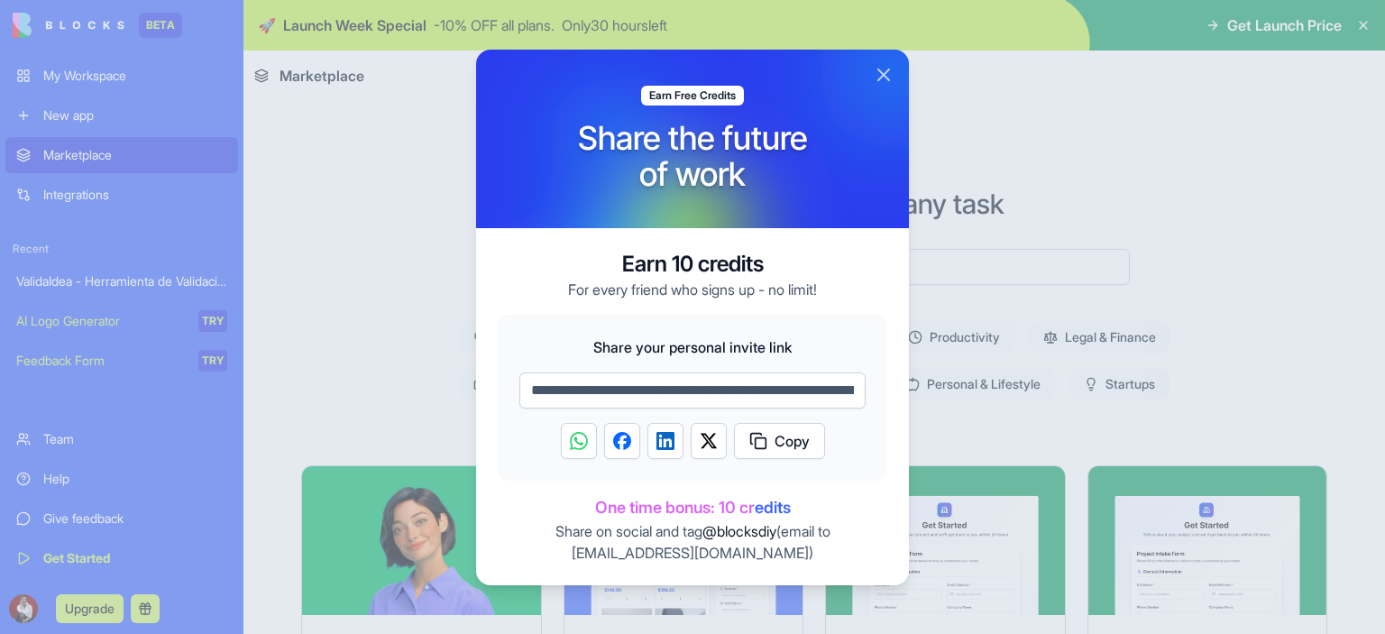
click at [896, 72] on div at bounding box center [899, 70] width 433 height 179
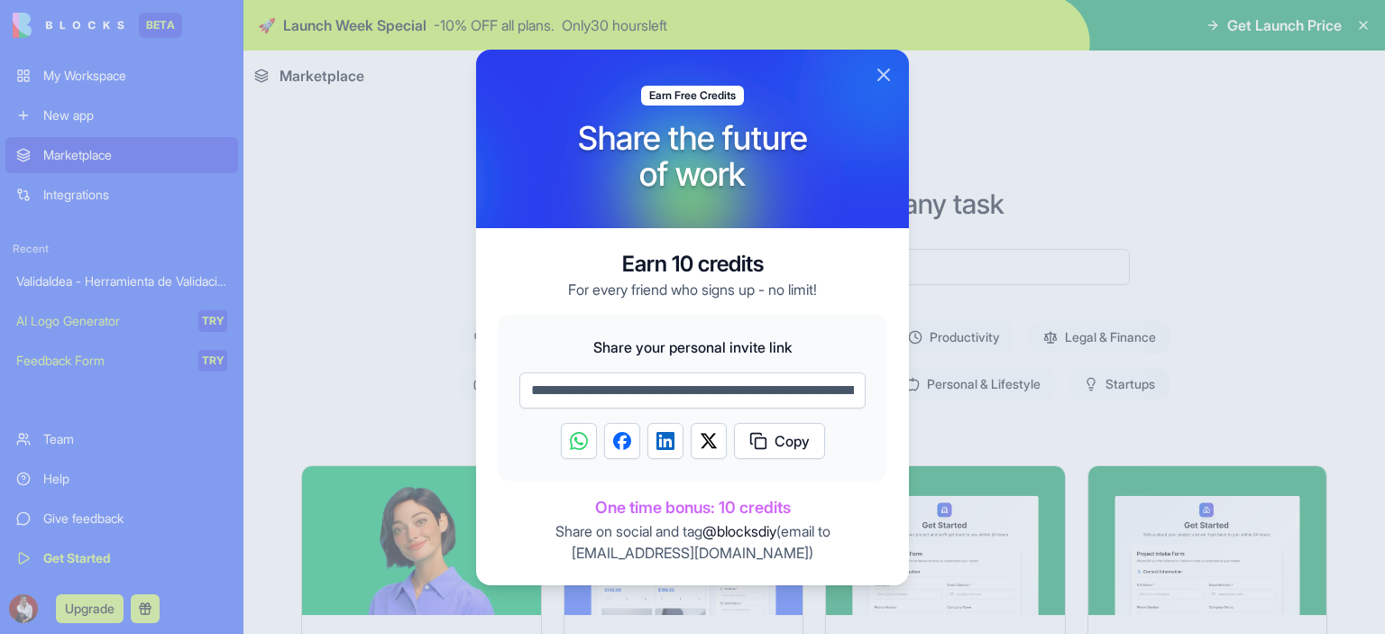
click at [877, 77] on button "Close" at bounding box center [884, 75] width 22 height 22
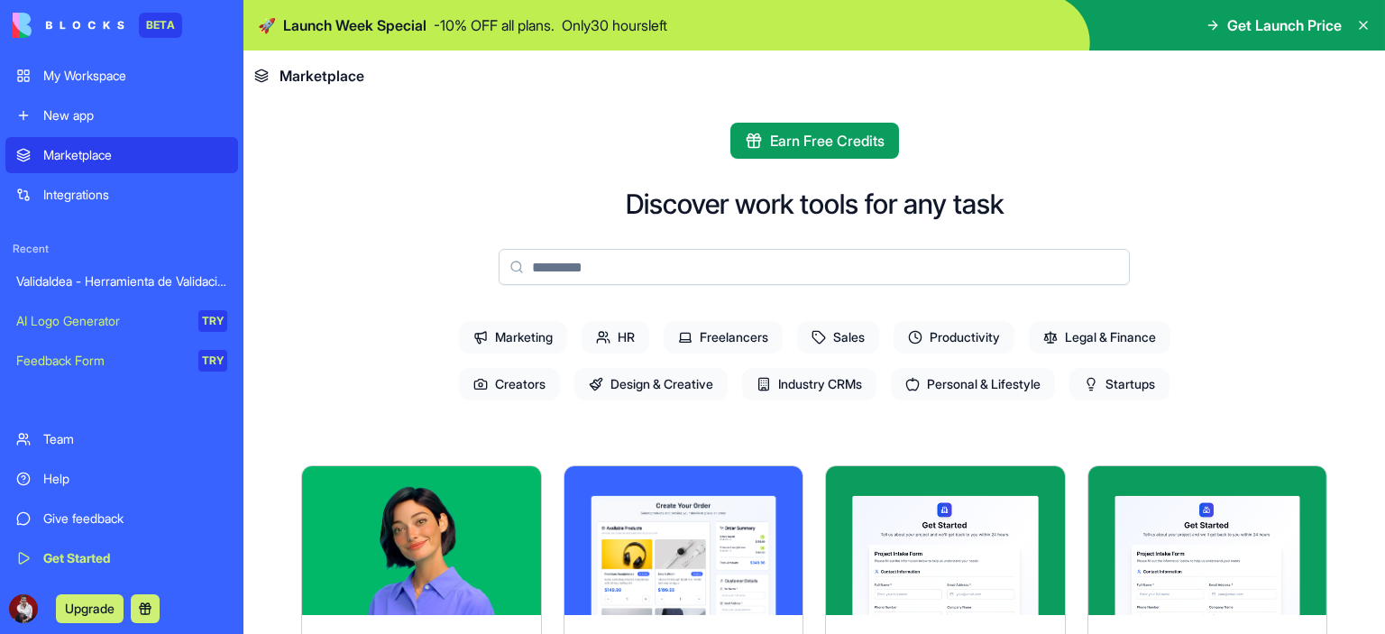
drag, startPoint x: 1097, startPoint y: 392, endPoint x: 1302, endPoint y: 281, distance: 233.6
click at [1097, 392] on span "Startups" at bounding box center [1120, 384] width 100 height 32
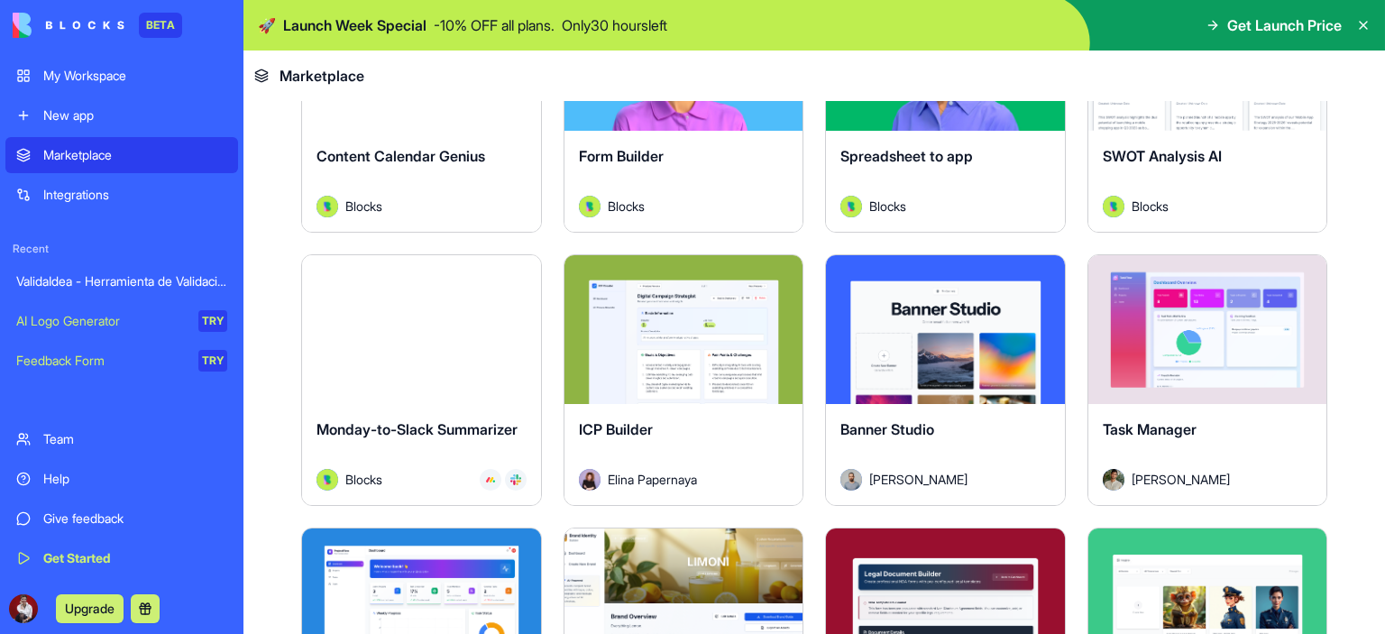
scroll to position [631, 0]
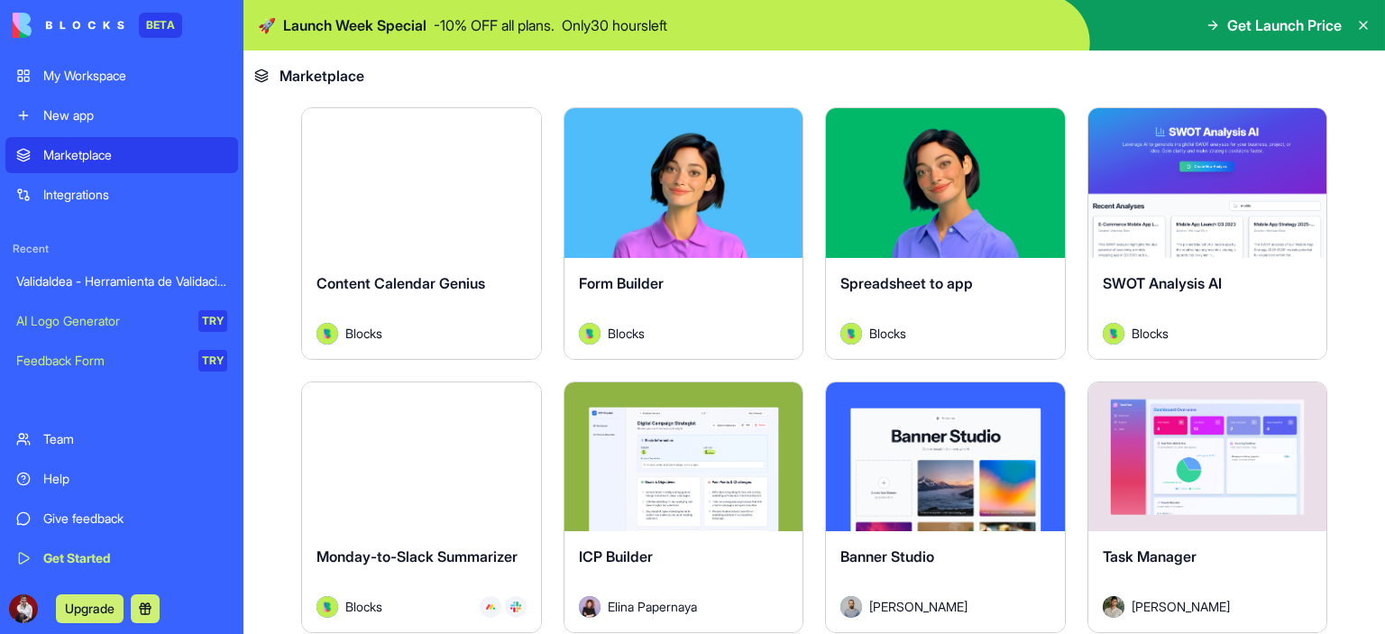
click at [1151, 200] on div "Explore" at bounding box center [1208, 182] width 239 height 149
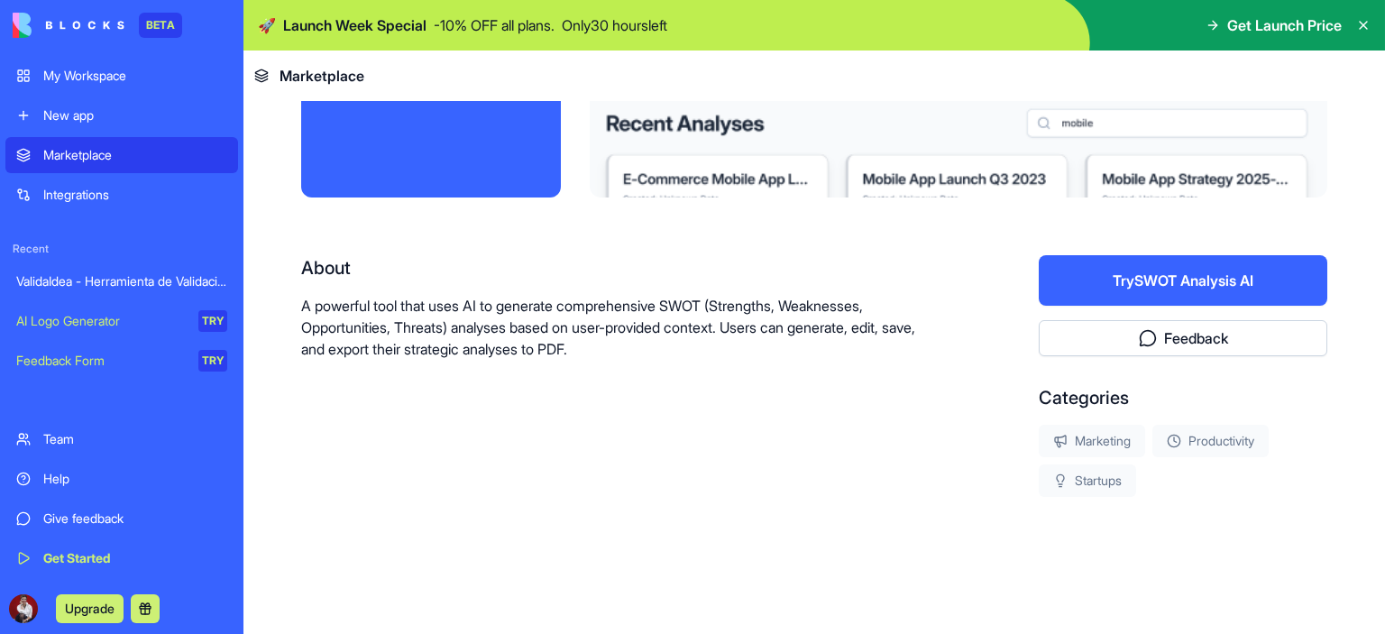
scroll to position [213, 0]
click at [1218, 182] on div at bounding box center [959, 54] width 738 height 289
click at [1137, 280] on button "Try SWOT Analysis AI" at bounding box center [1183, 281] width 289 height 51
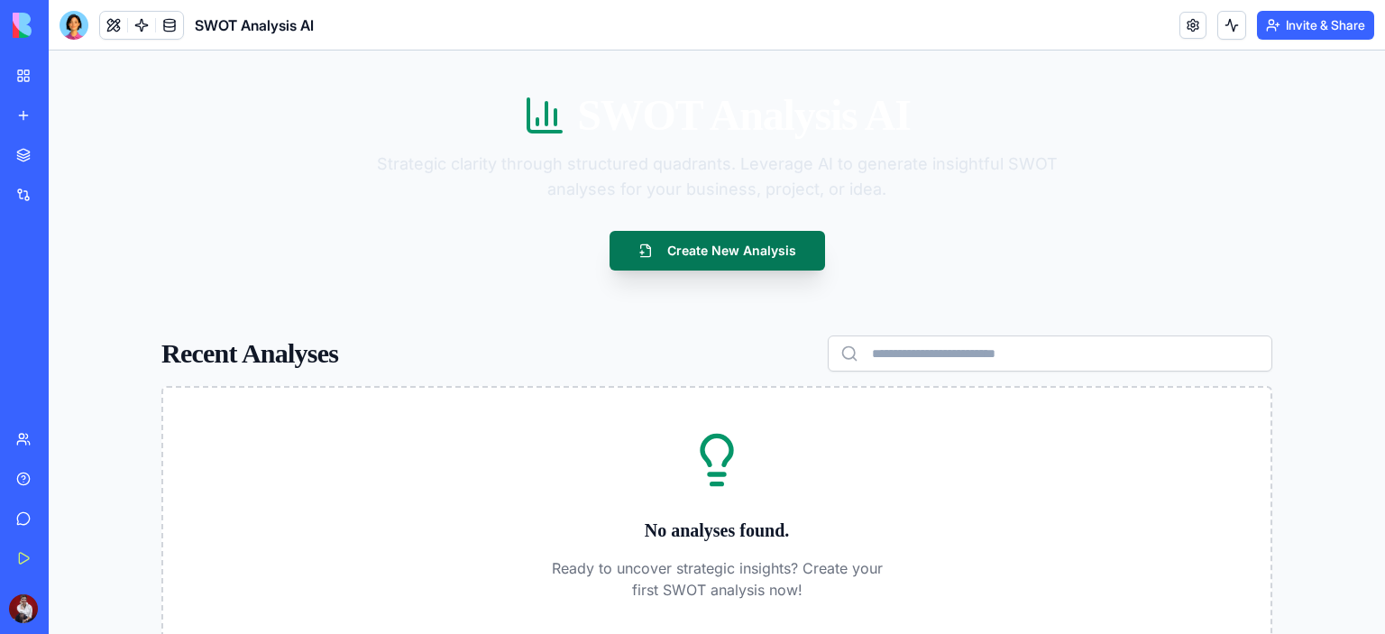
click at [705, 265] on button "Create New Analysis" at bounding box center [718, 251] width 216 height 40
